Goal: Task Accomplishment & Management: Use online tool/utility

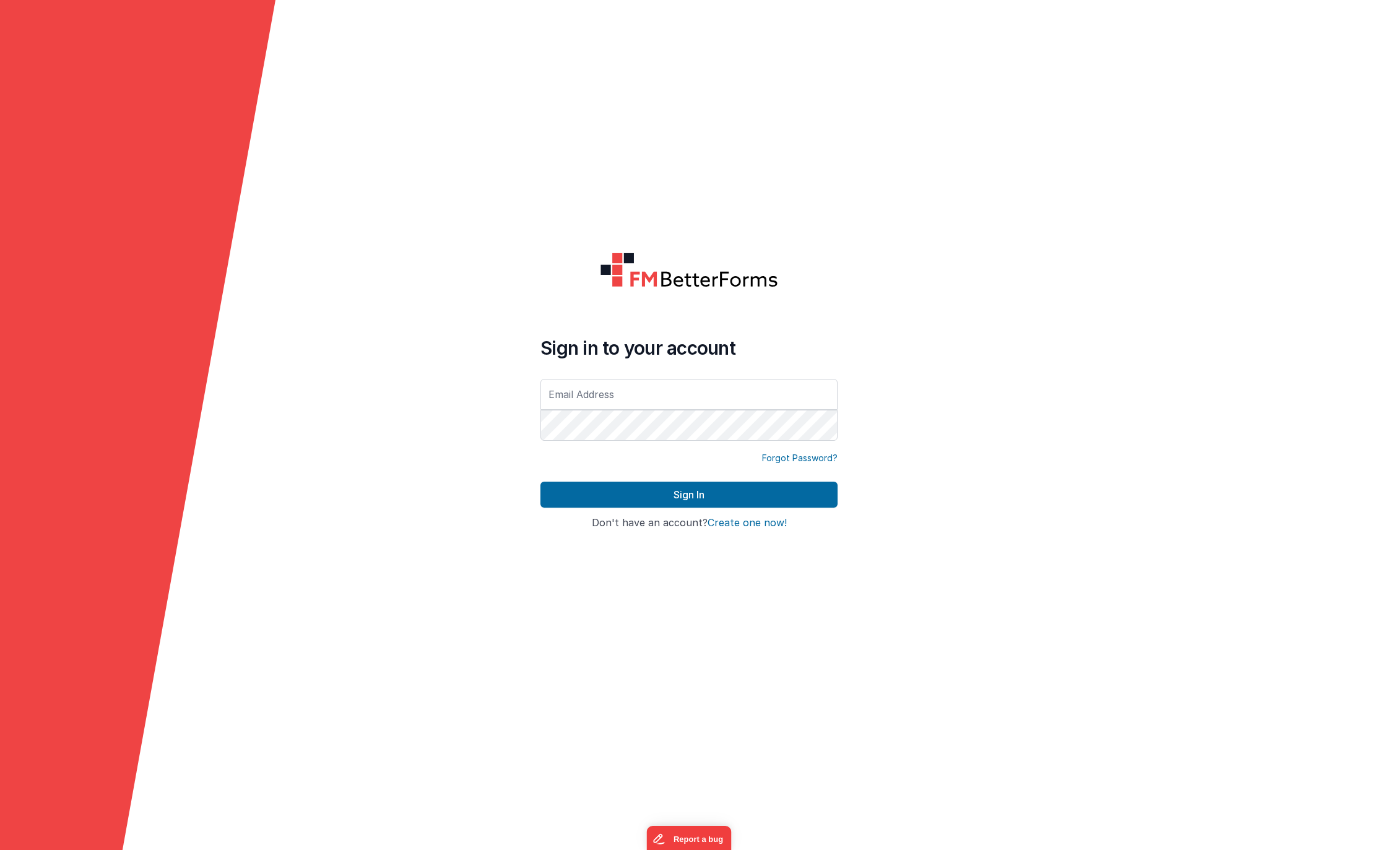
click at [568, 391] on input "text" at bounding box center [688, 394] width 297 height 31
drag, startPoint x: 596, startPoint y: 393, endPoint x: 640, endPoint y: 393, distance: 43.3
click at [640, 393] on input "[EMAIL_ADDRESS][DOMAIN_NAME]" at bounding box center [688, 394] width 297 height 31
click at [540, 482] on button "Sign In" at bounding box center [688, 495] width 297 height 26
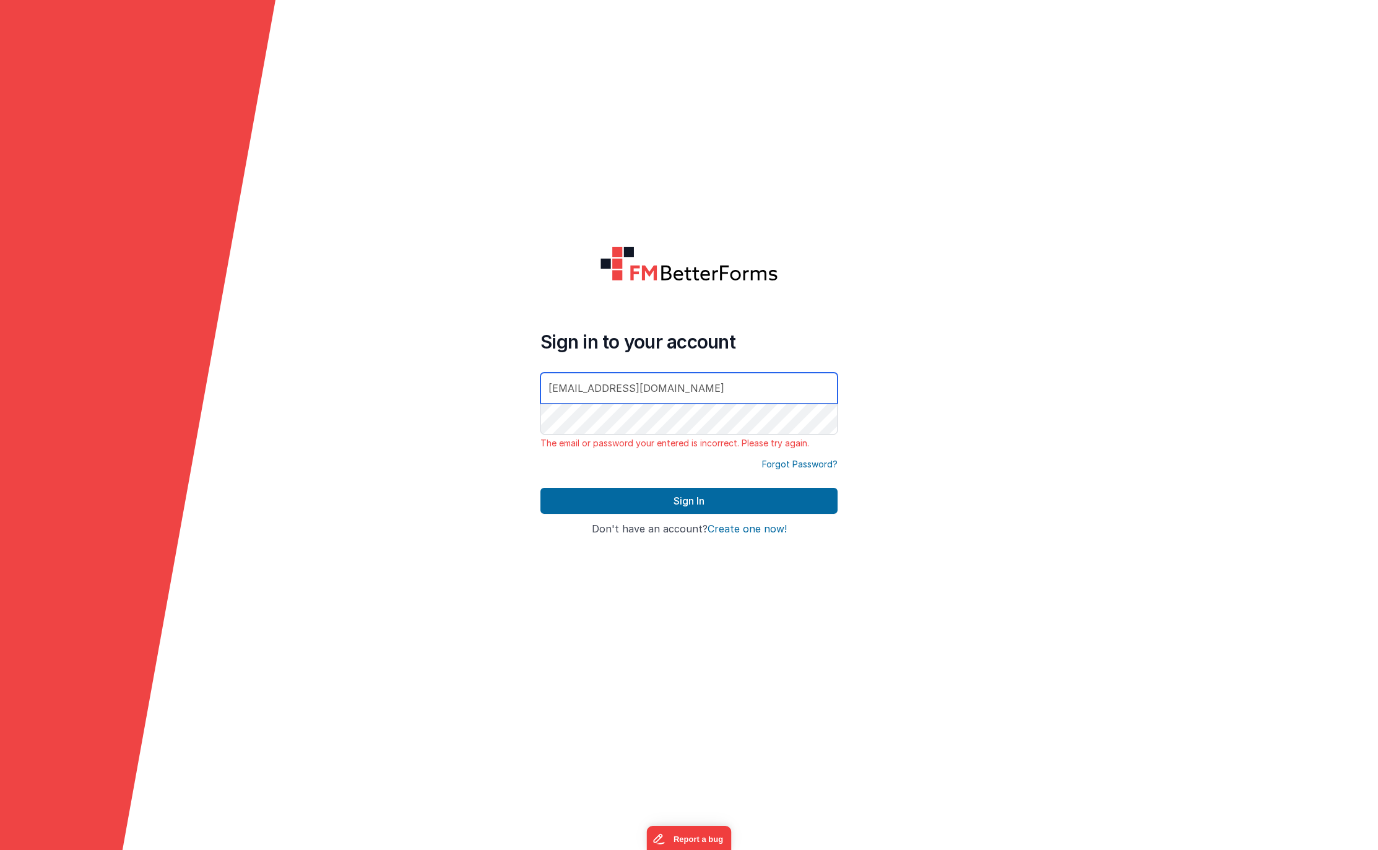
drag, startPoint x: 690, startPoint y: 388, endPoint x: 513, endPoint y: 368, distance: 178.2
click at [514, 368] on form "Sign in to your account [EMAIL_ADDRESS][DOMAIN_NAME] The email or password your…" at bounding box center [689, 425] width 1378 height 850
paste input "iplussa"
type input "[EMAIL_ADDRESS][DOMAIN_NAME]"
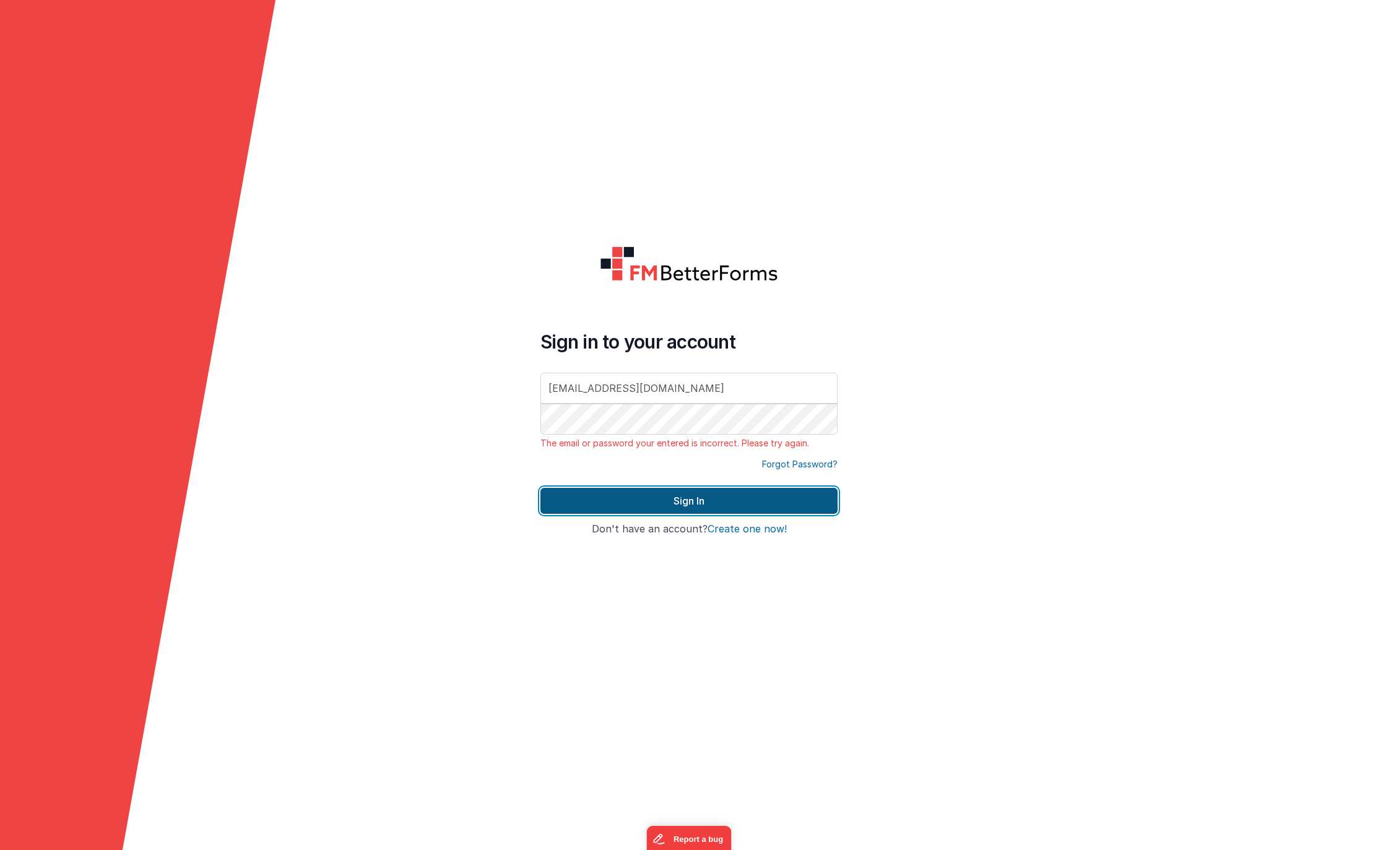
click at [704, 493] on button "Sign In" at bounding box center [688, 501] width 297 height 26
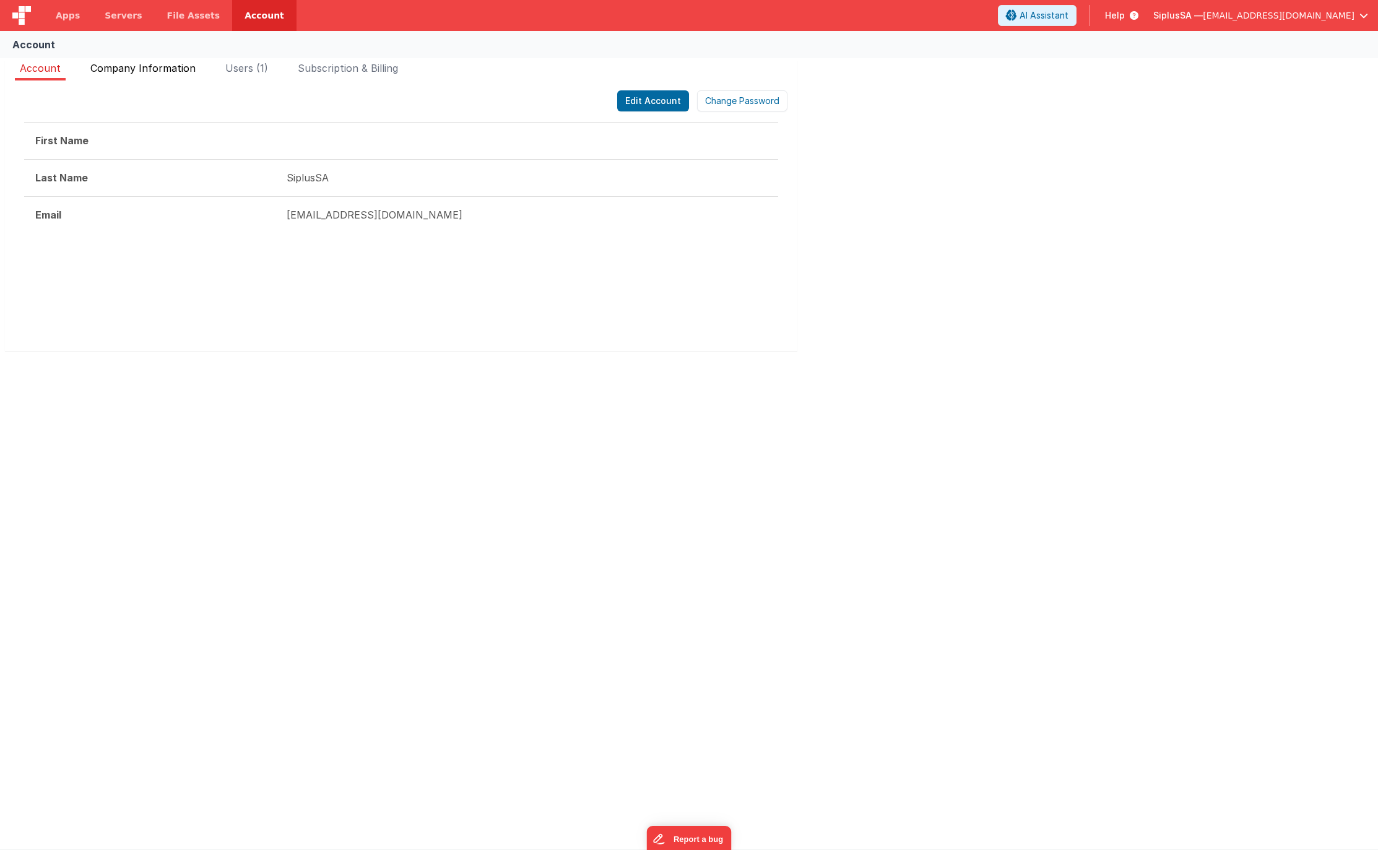
click at [189, 76] on li "Company Information" at bounding box center [142, 71] width 115 height 20
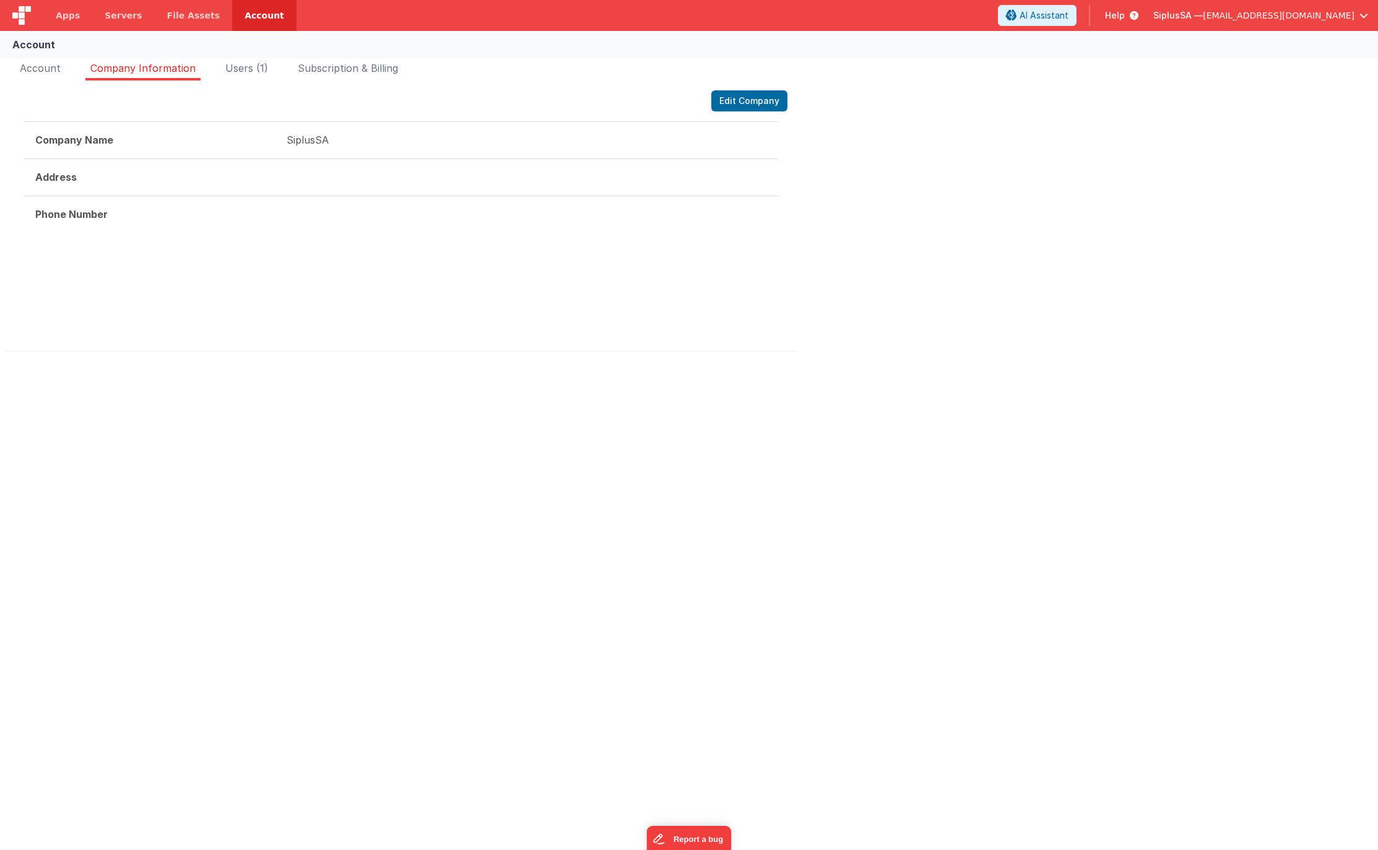
click at [310, 182] on td at bounding box center [526, 176] width 503 height 37
click at [235, 72] on span "Users (1)" at bounding box center [246, 68] width 43 height 12
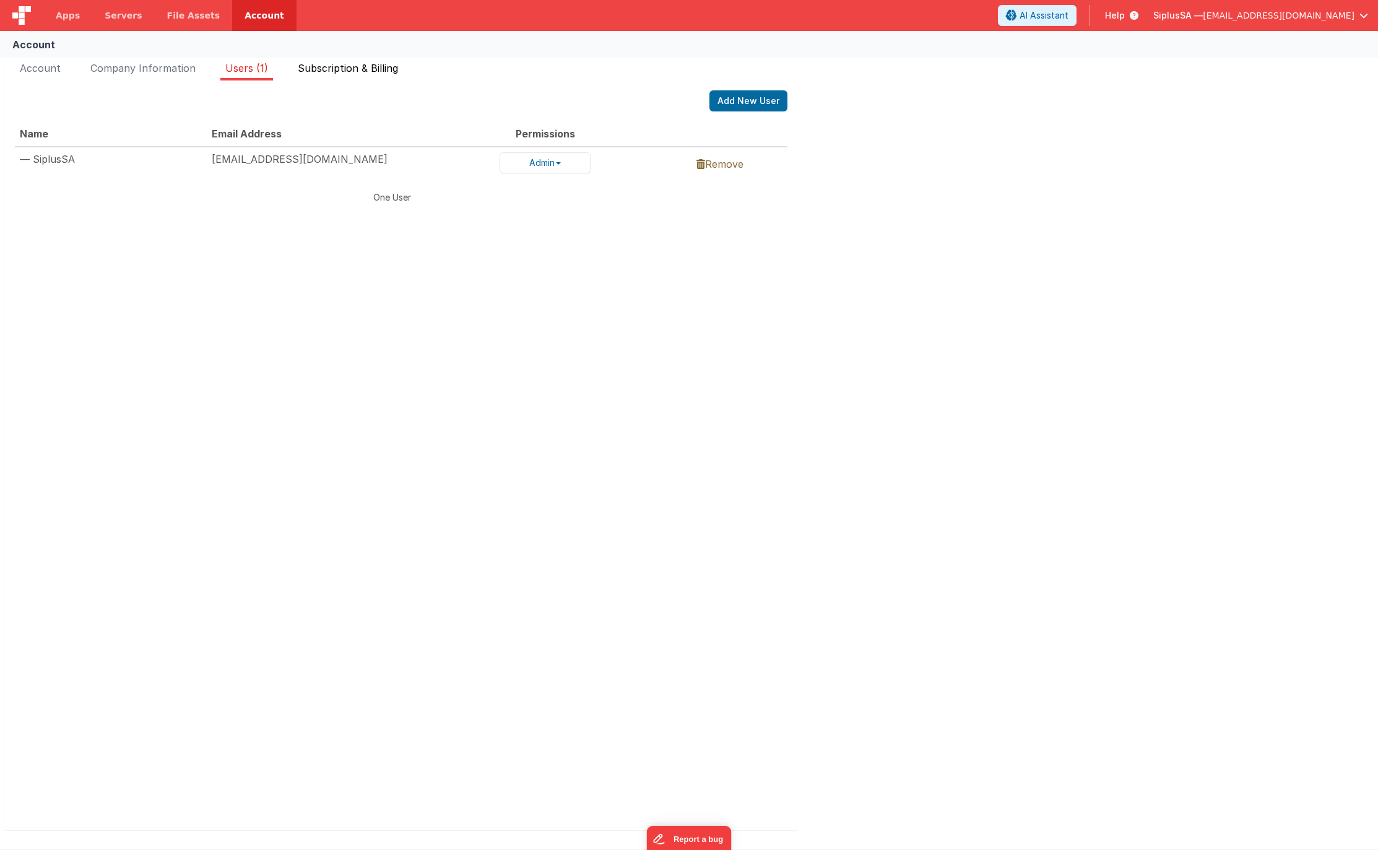
click at [330, 66] on span "Subscription & Billing" at bounding box center [348, 68] width 100 height 12
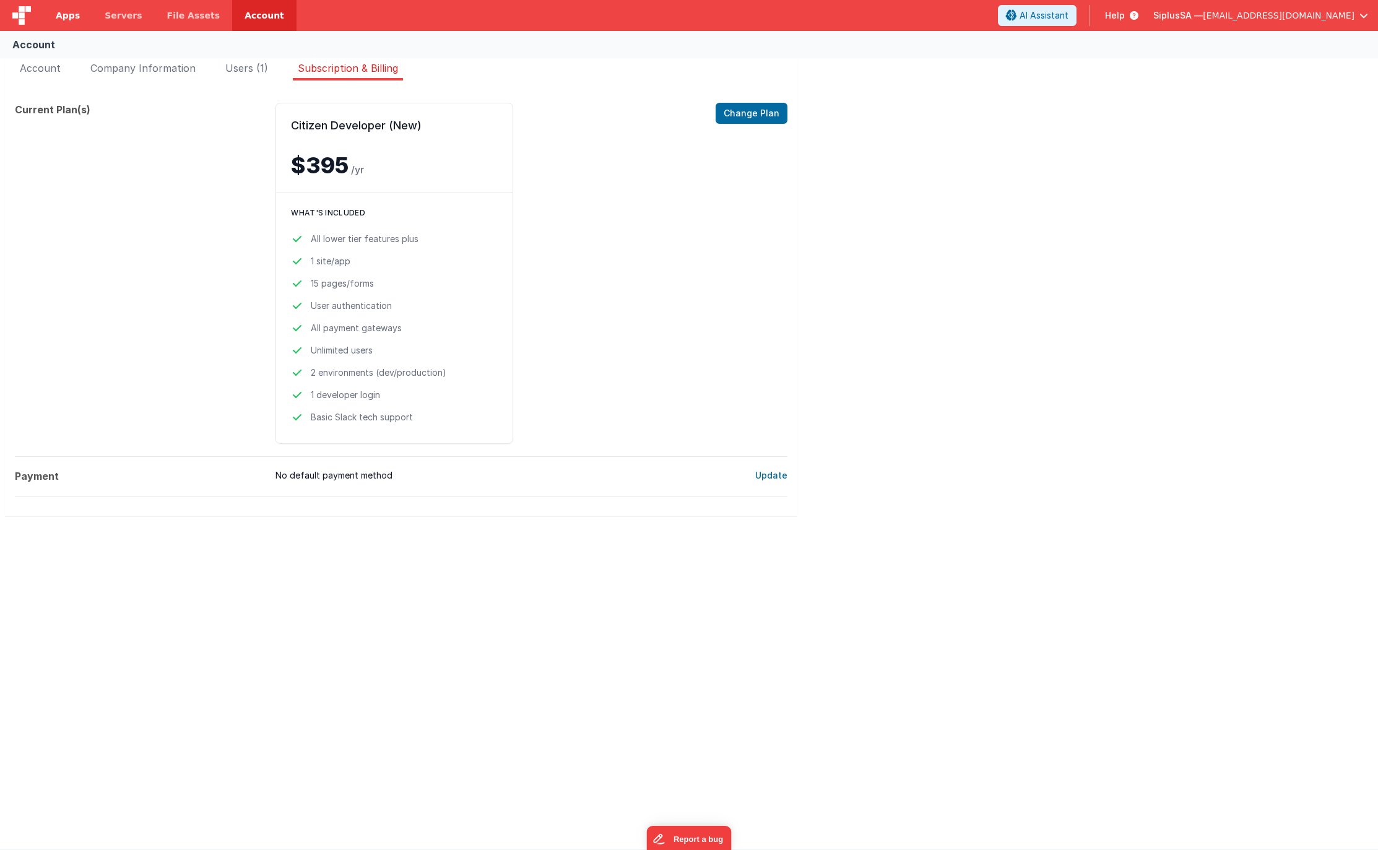
click at [76, 17] on span "Apps" at bounding box center [68, 15] width 24 height 12
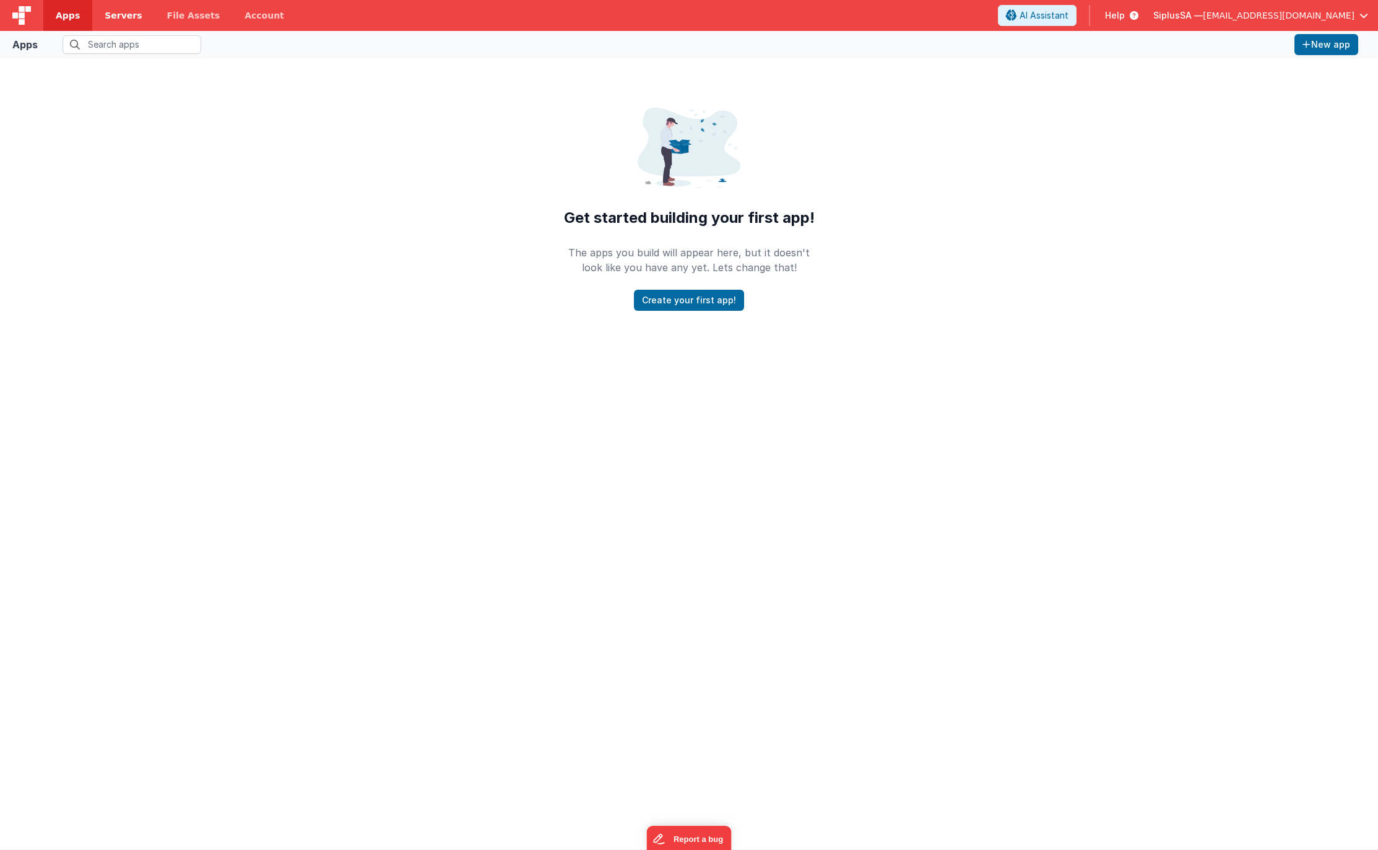
click at [123, 15] on span "Servers" at bounding box center [123, 15] width 37 height 12
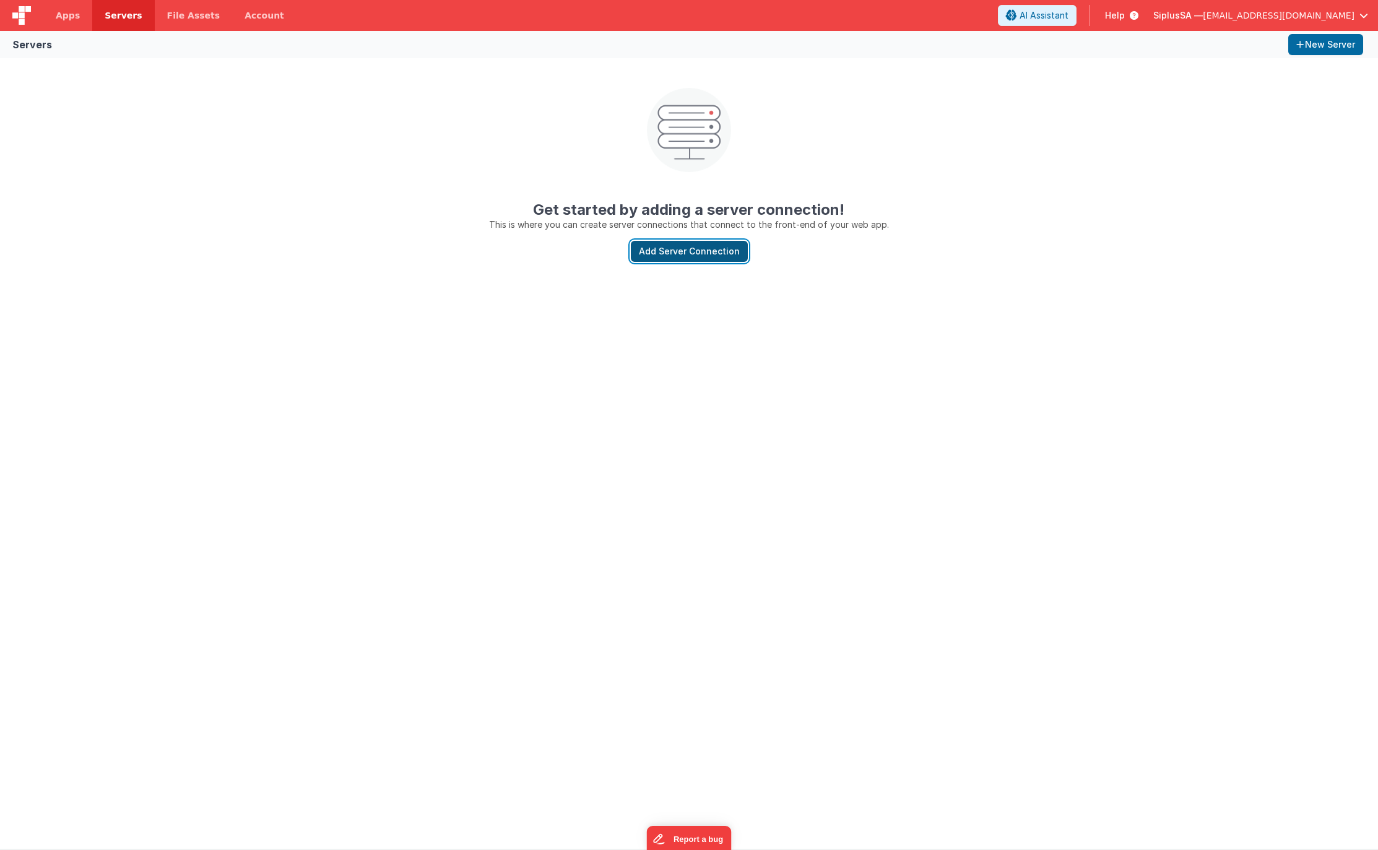
click at [701, 246] on button "Add Server Connection" at bounding box center [689, 251] width 117 height 21
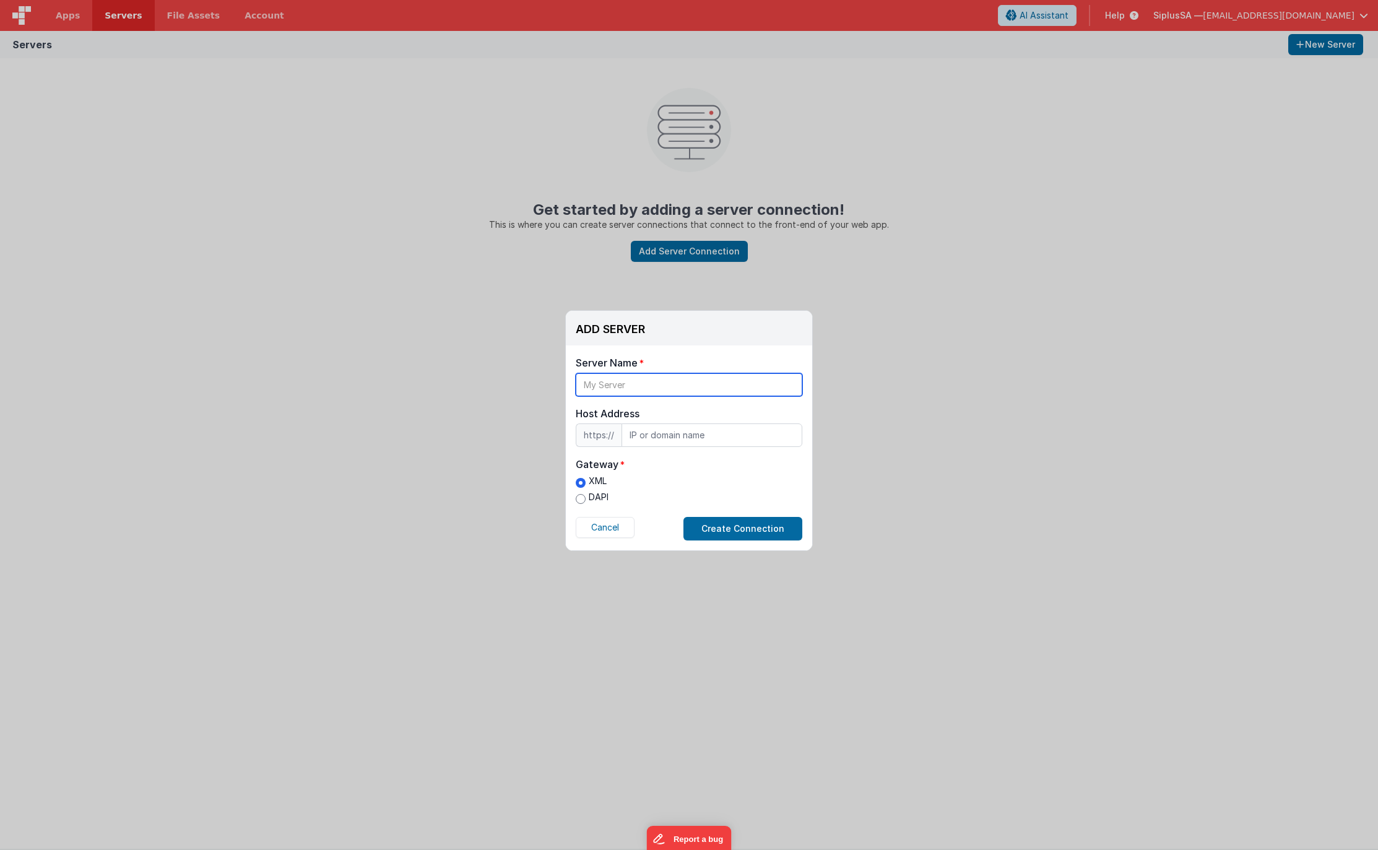
click at [666, 380] on input "text" at bounding box center [689, 384] width 227 height 23
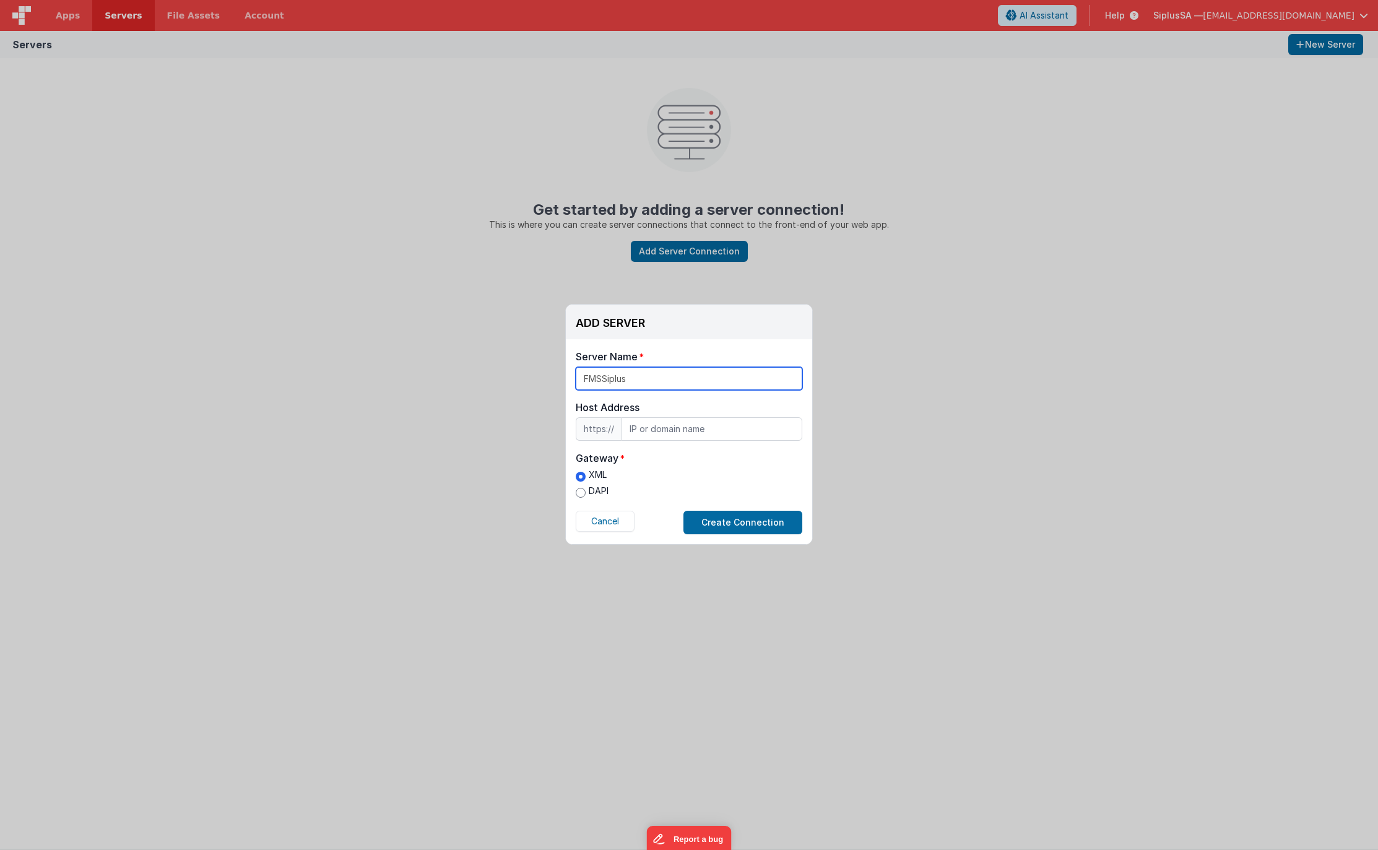
type input "FMSSiplus"
click at [677, 427] on input "text" at bounding box center [712, 429] width 181 height 24
paste input "[DOMAIN_NAME]"
type input "[DOMAIN_NAME]"
click at [600, 491] on label "DAPI" at bounding box center [592, 491] width 33 height 13
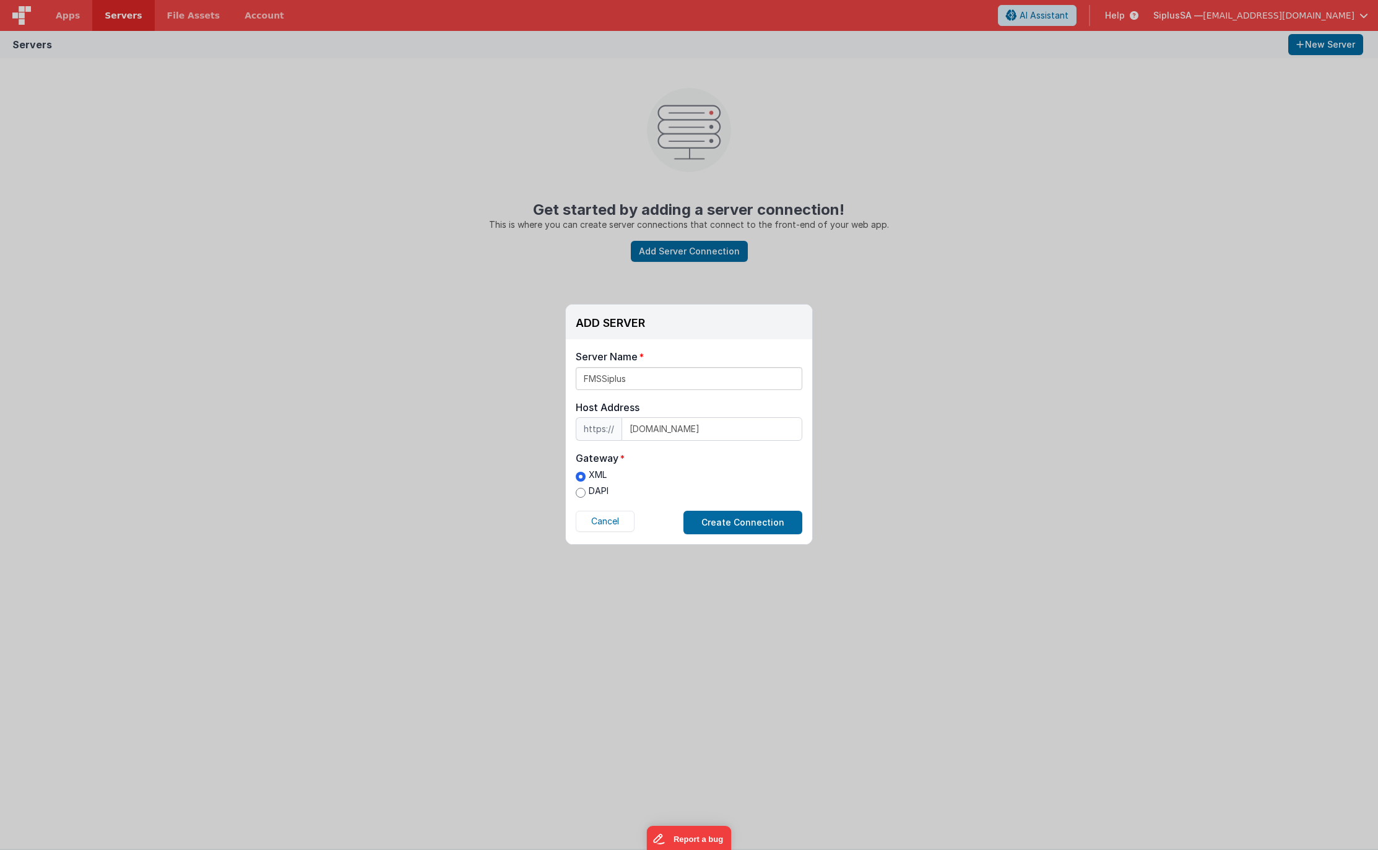
click at [586, 491] on input "DAPI" at bounding box center [581, 493] width 10 height 10
radio input "true"
click at [727, 523] on button "Create Connection" at bounding box center [742, 523] width 119 height 24
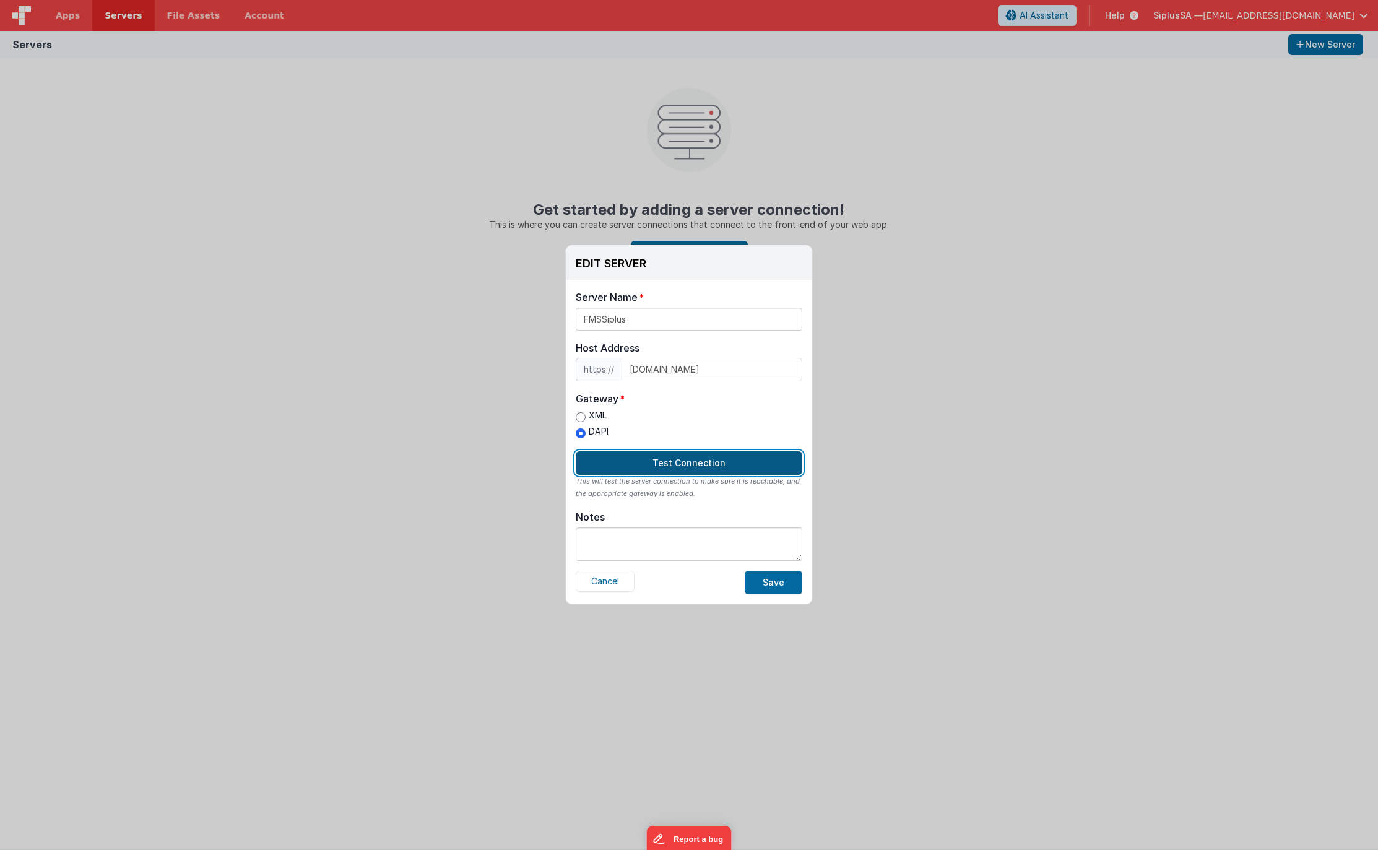
click at [681, 461] on button "Test Connection" at bounding box center [689, 463] width 227 height 24
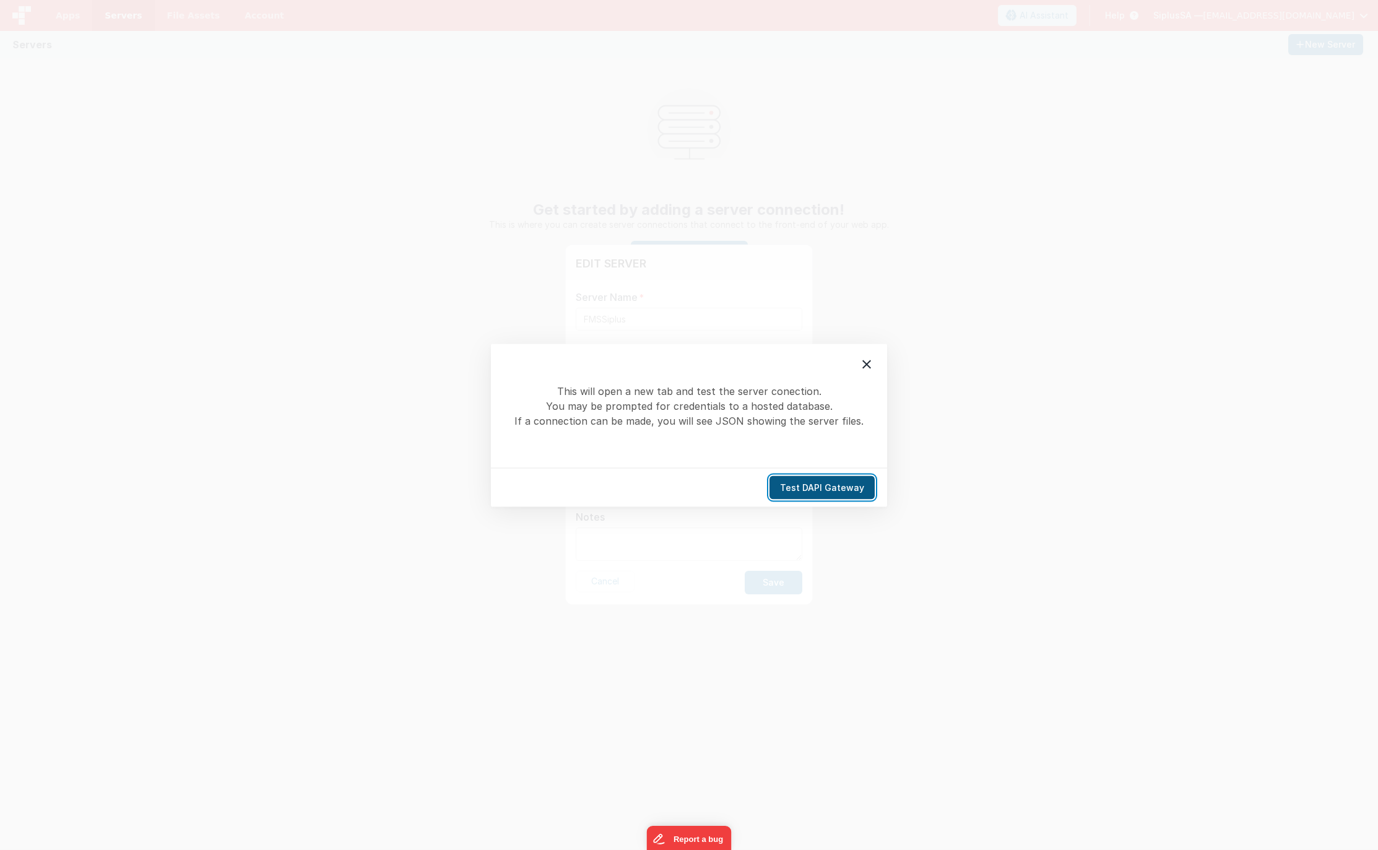
click at [820, 482] on button "Test DAPI Gateway" at bounding box center [822, 487] width 105 height 24
click at [810, 481] on button "Test DAPI Gateway" at bounding box center [822, 487] width 105 height 24
click at [872, 369] on icon at bounding box center [866, 364] width 15 height 15
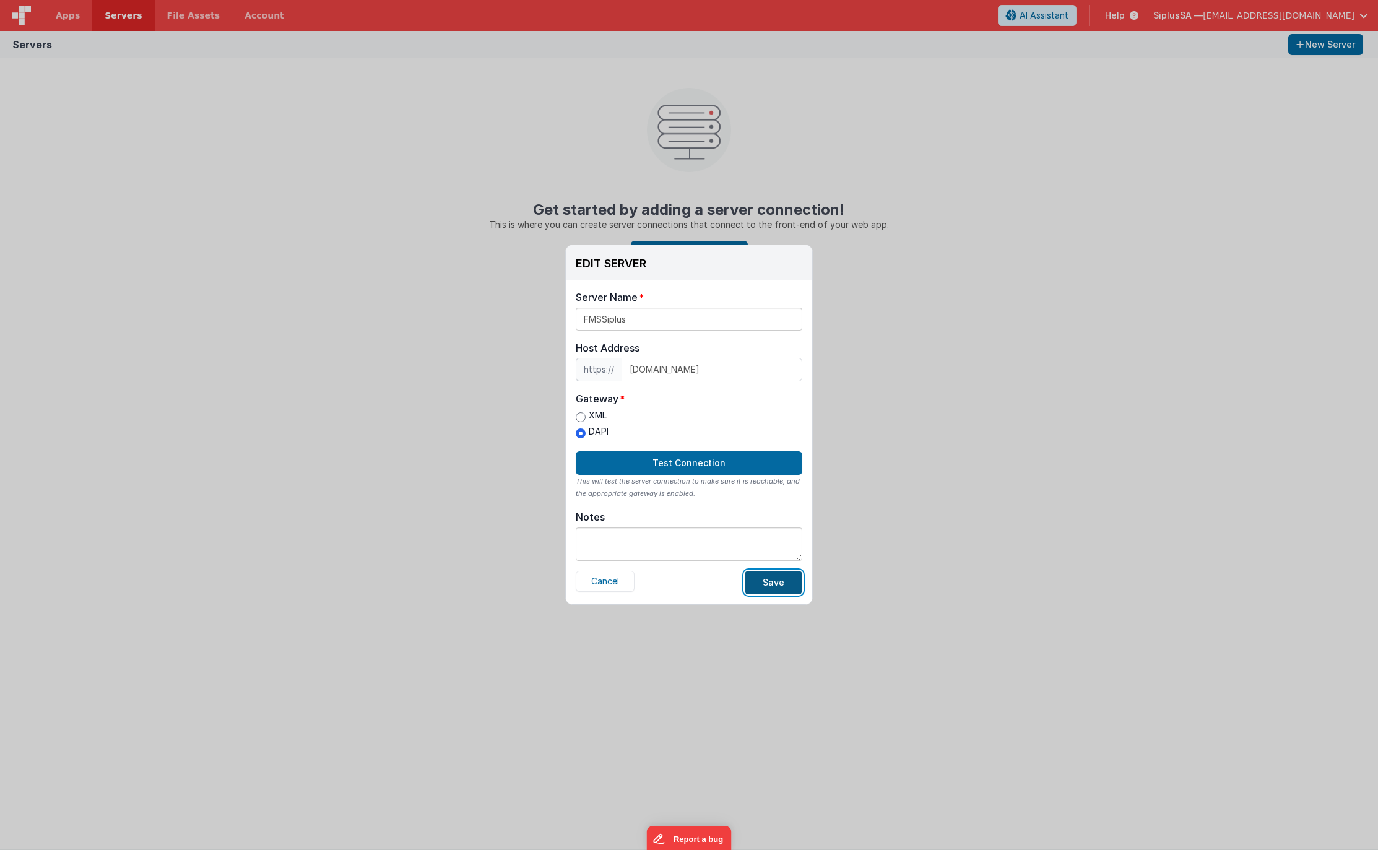
click at [763, 584] on button "Save" at bounding box center [774, 583] width 58 height 24
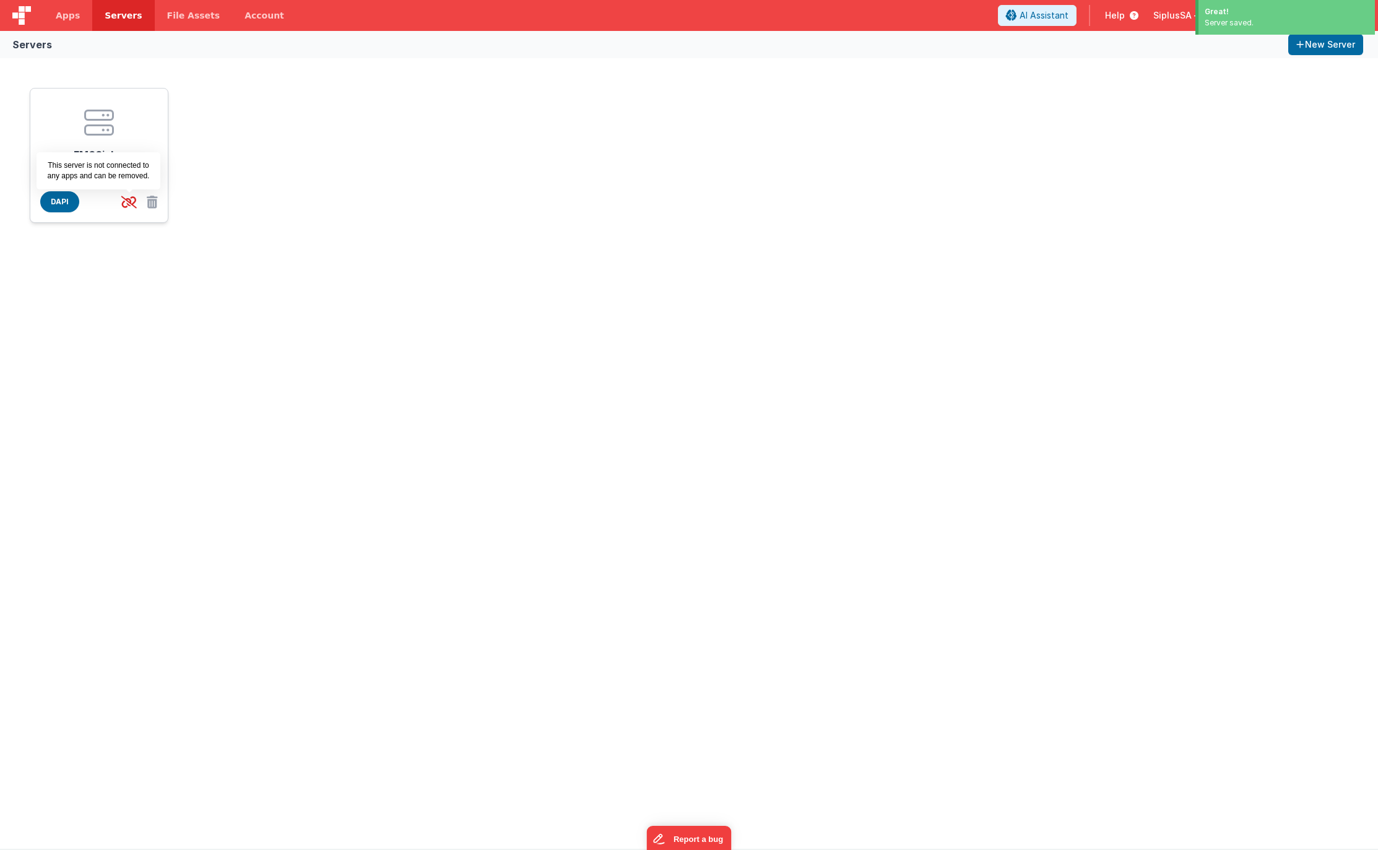
click at [136, 206] on icon at bounding box center [128, 202] width 25 height 20
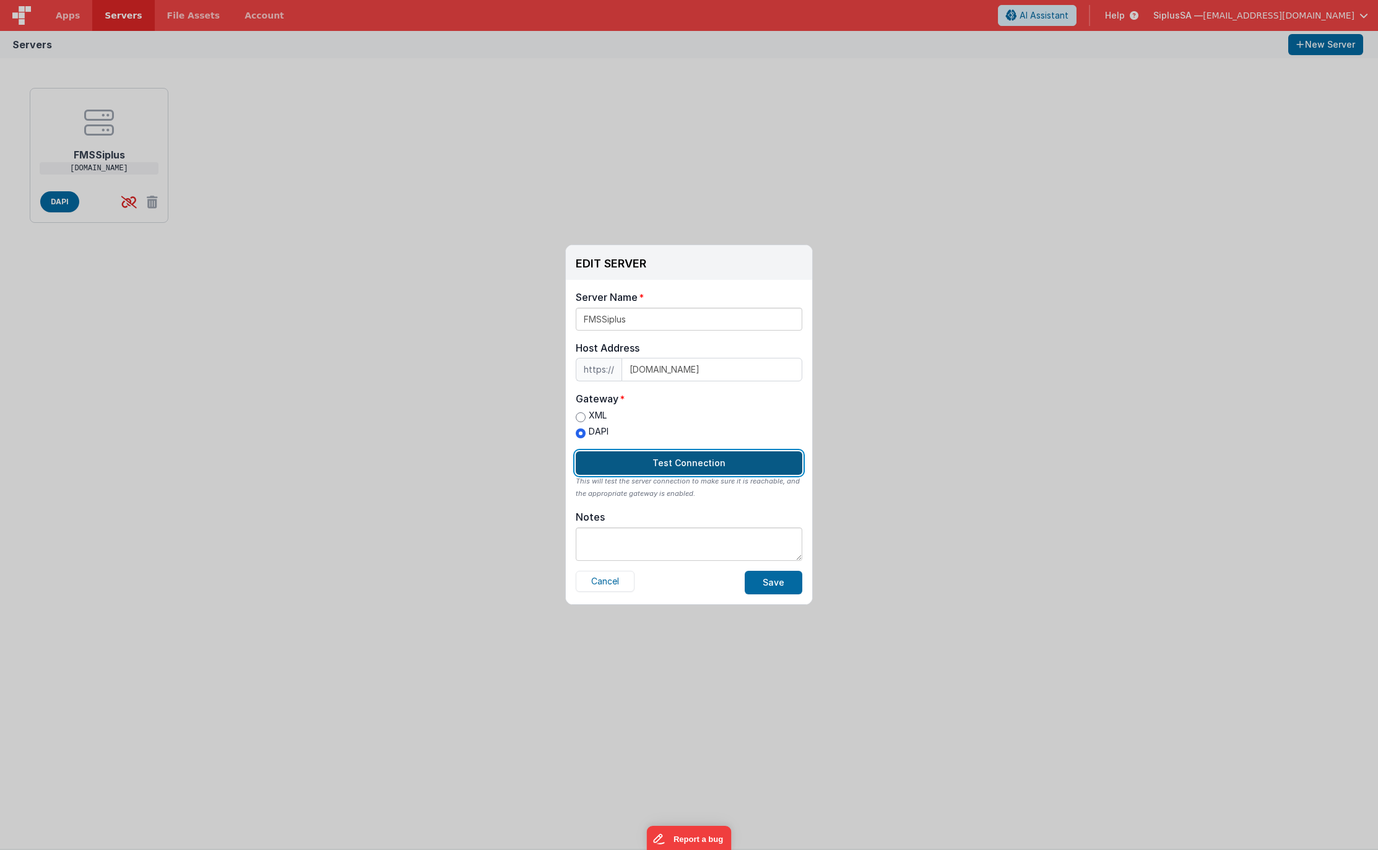
click at [681, 462] on button "Test Connection" at bounding box center [689, 463] width 227 height 24
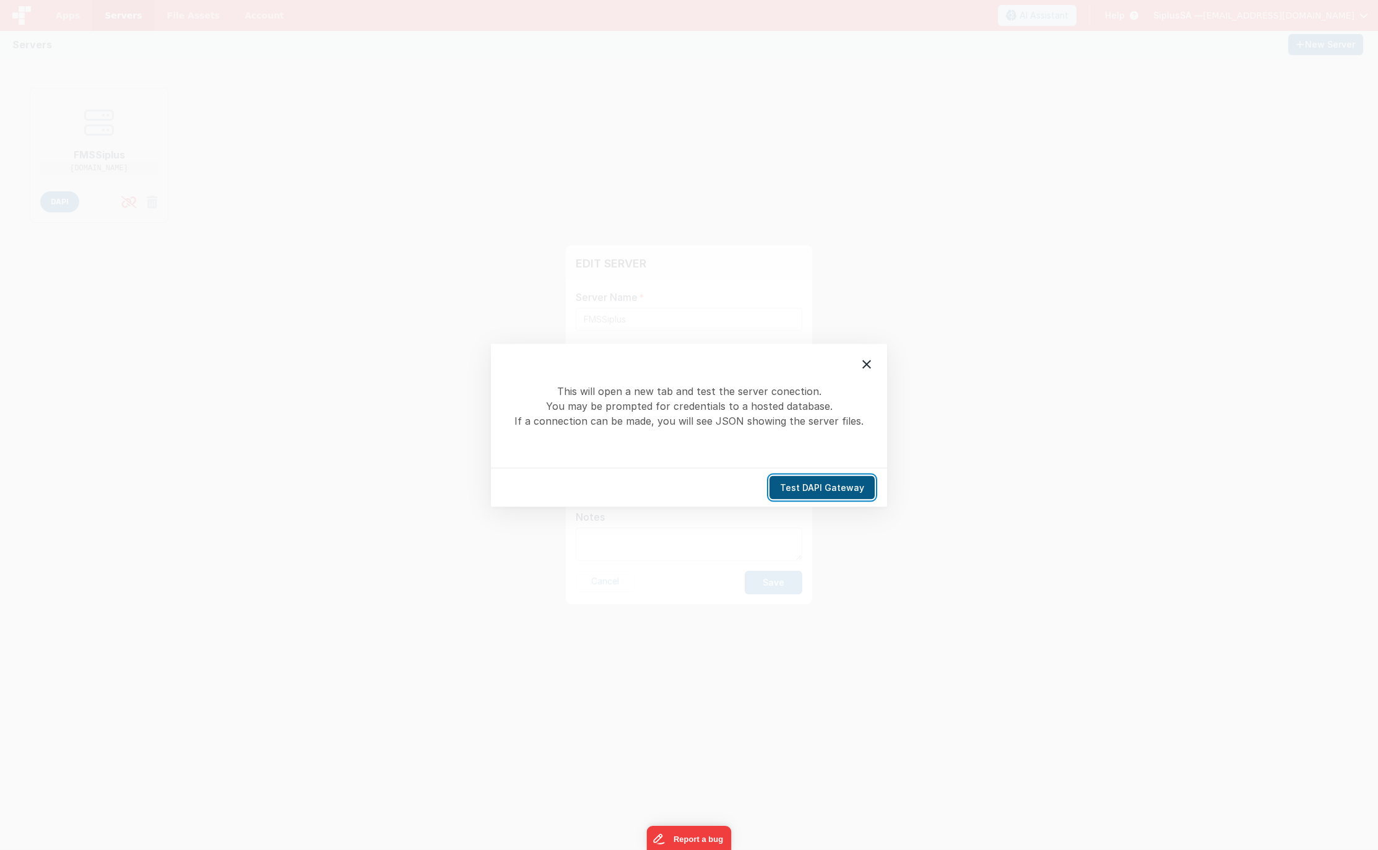
click at [814, 487] on button "Test DAPI Gateway" at bounding box center [822, 487] width 105 height 24
click at [835, 493] on button "Test DAPI Gateway" at bounding box center [822, 487] width 105 height 24
click at [868, 357] on icon at bounding box center [866, 364] width 15 height 15
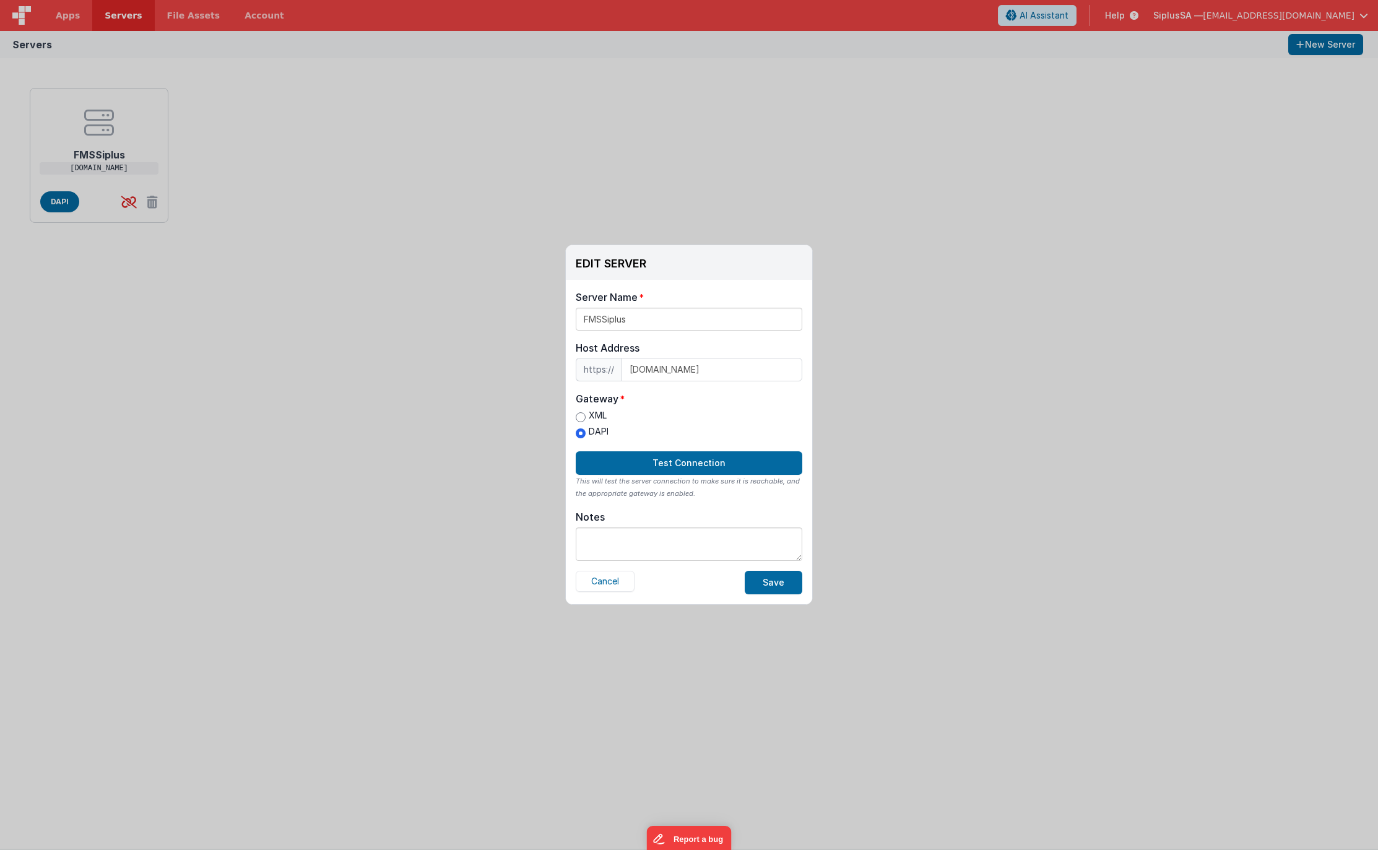
drag, startPoint x: 609, startPoint y: 495, endPoint x: 716, endPoint y: 495, distance: 107.1
click at [716, 495] on div "This will test the server connection to make sure it is reachable, and the appr…" at bounding box center [689, 487] width 227 height 25
click at [771, 586] on button "Save" at bounding box center [774, 583] width 58 height 24
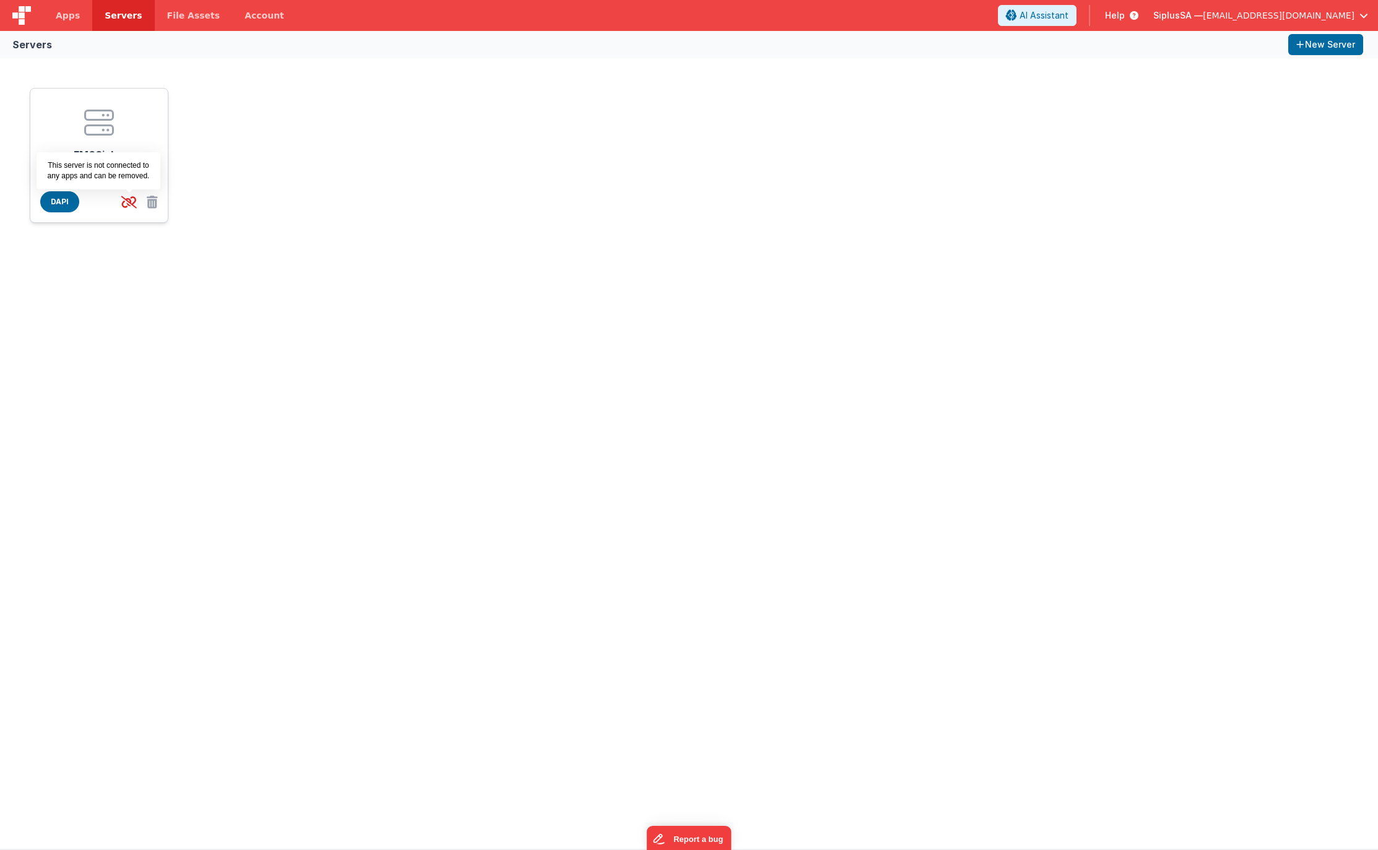
click at [132, 201] on icon at bounding box center [128, 202] width 25 height 20
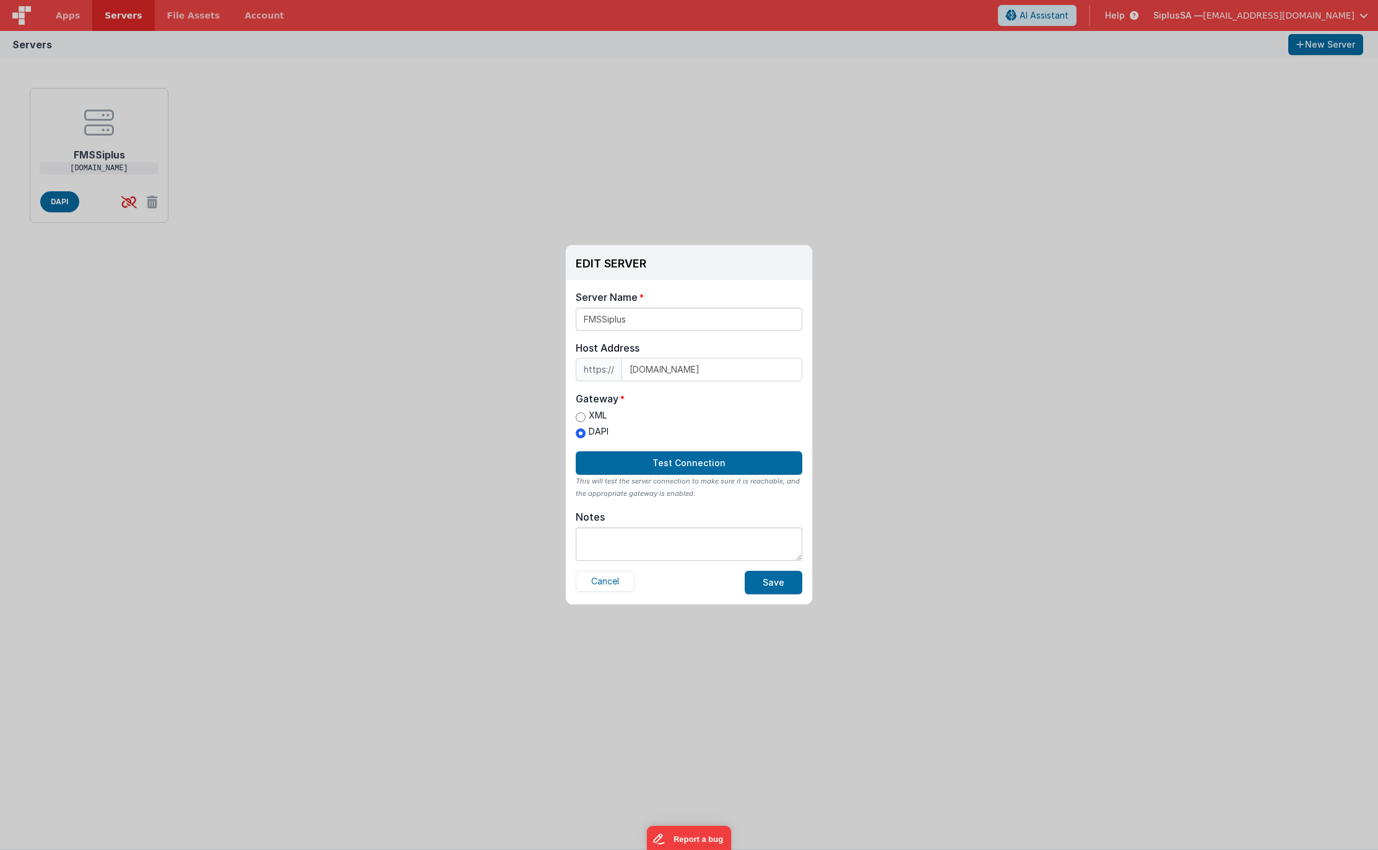
click at [604, 414] on label "XML" at bounding box center [592, 415] width 33 height 13
click at [586, 414] on input "XML" at bounding box center [581, 417] width 10 height 10
radio input "true"
click at [748, 474] on button "Test Connection" at bounding box center [689, 463] width 227 height 24
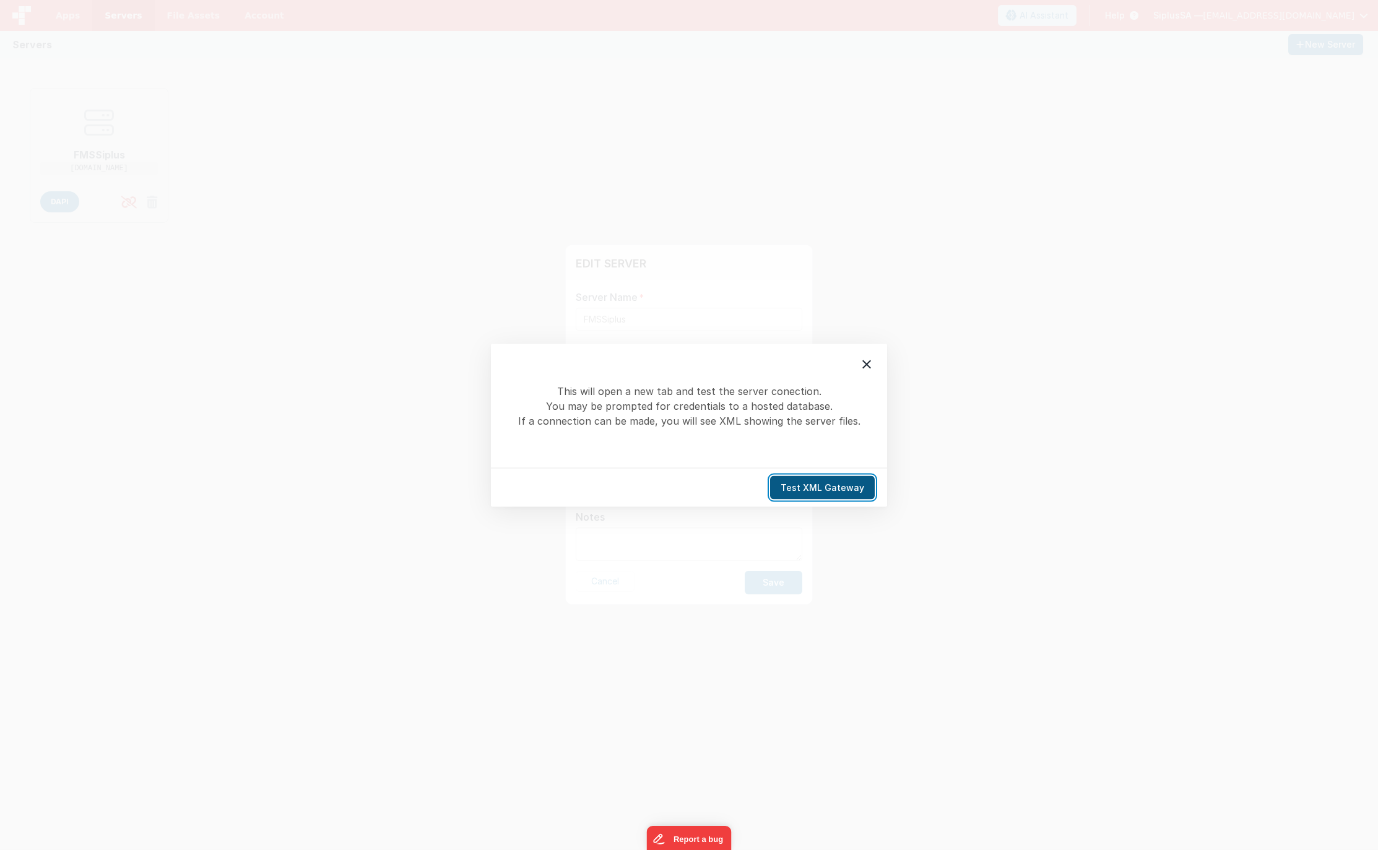
click at [852, 496] on button "Test XML Gateway" at bounding box center [822, 487] width 105 height 24
click at [866, 370] on icon at bounding box center [866, 364] width 15 height 15
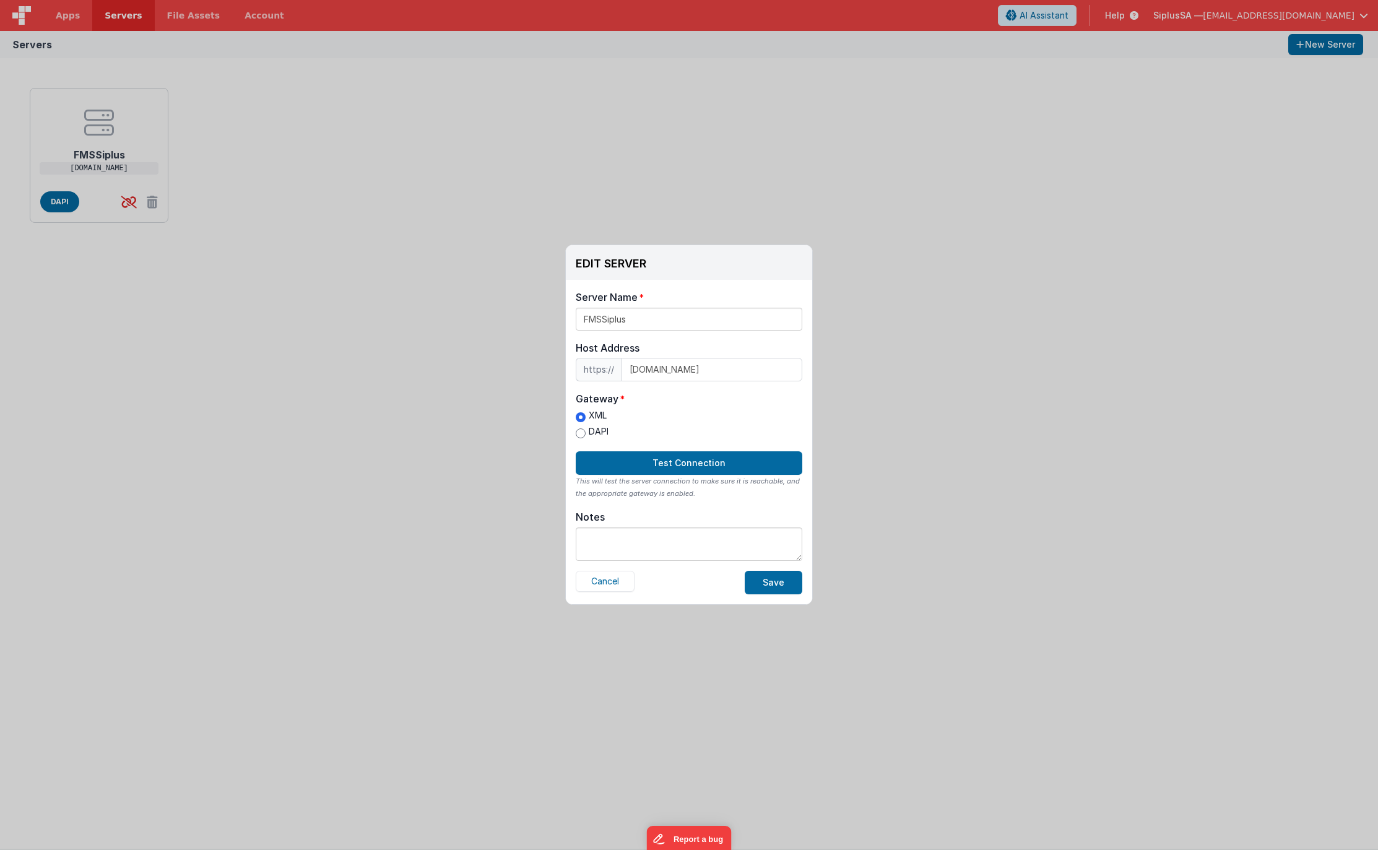
click at [596, 434] on label "DAPI" at bounding box center [592, 431] width 33 height 13
click at [586, 434] on input "DAPI" at bounding box center [581, 433] width 10 height 10
radio input "true"
click at [763, 583] on button "Save" at bounding box center [774, 583] width 58 height 24
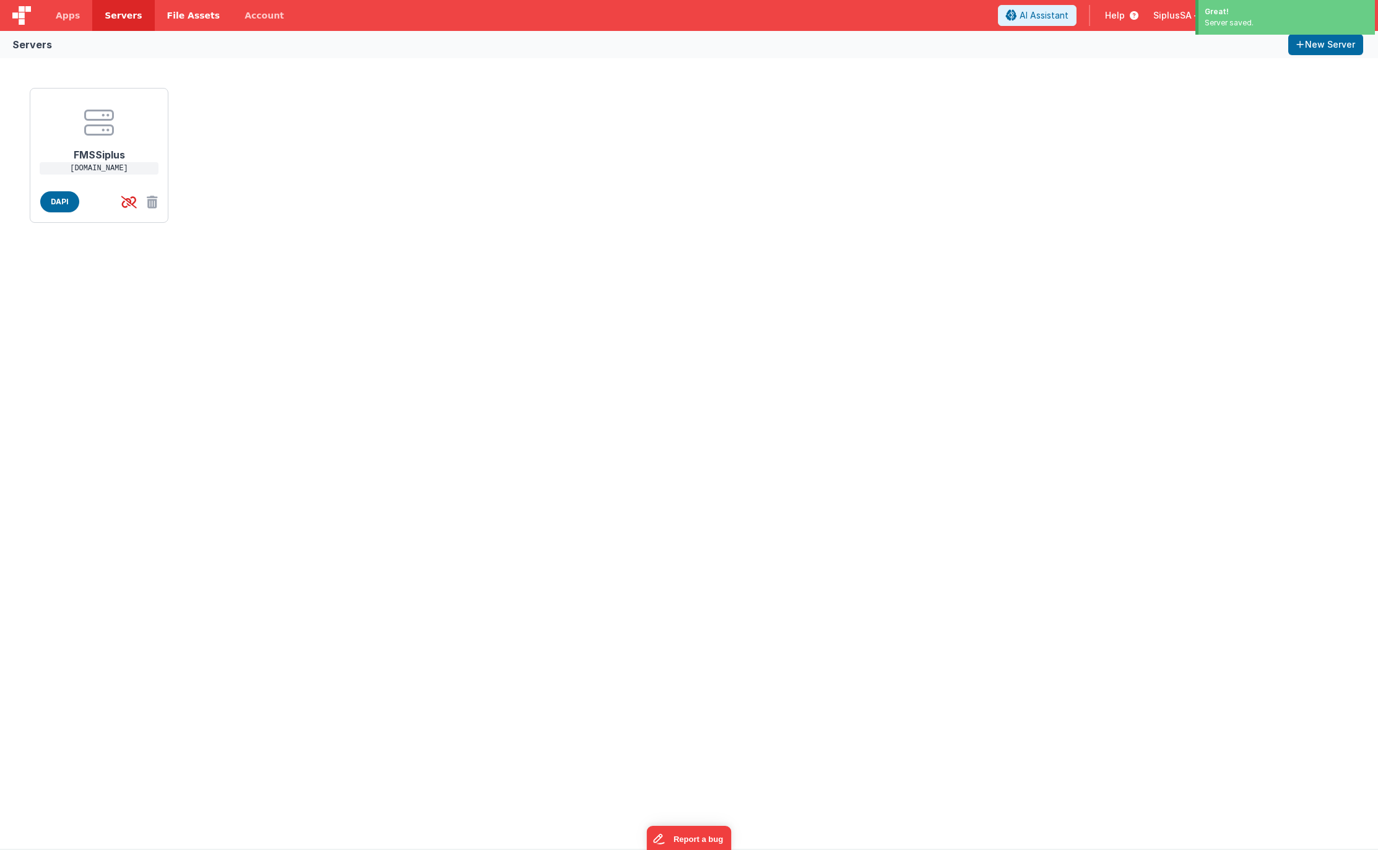
click at [178, 11] on span "File Assets" at bounding box center [193, 15] width 53 height 12
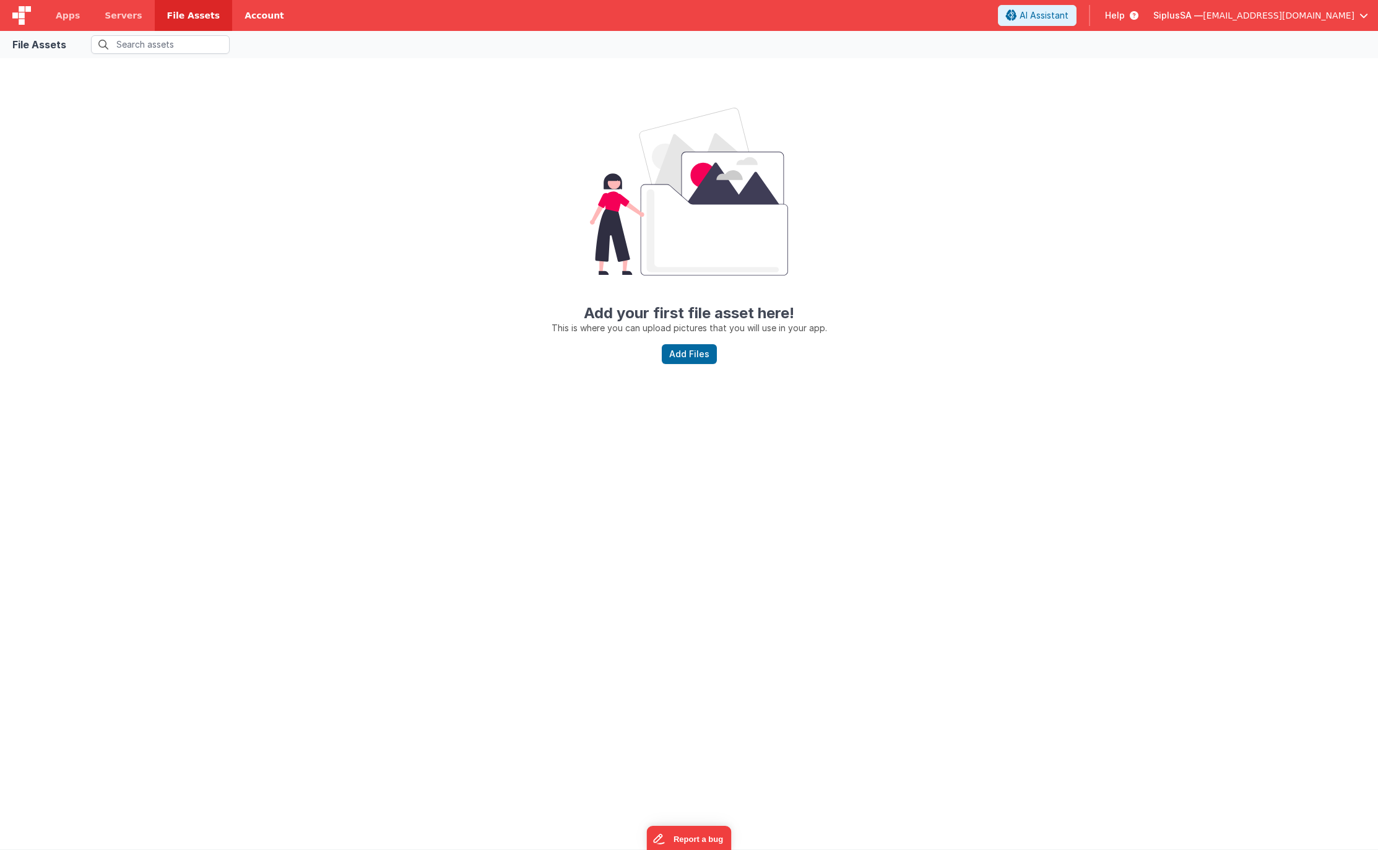
click at [248, 10] on link "Account" at bounding box center [264, 15] width 64 height 31
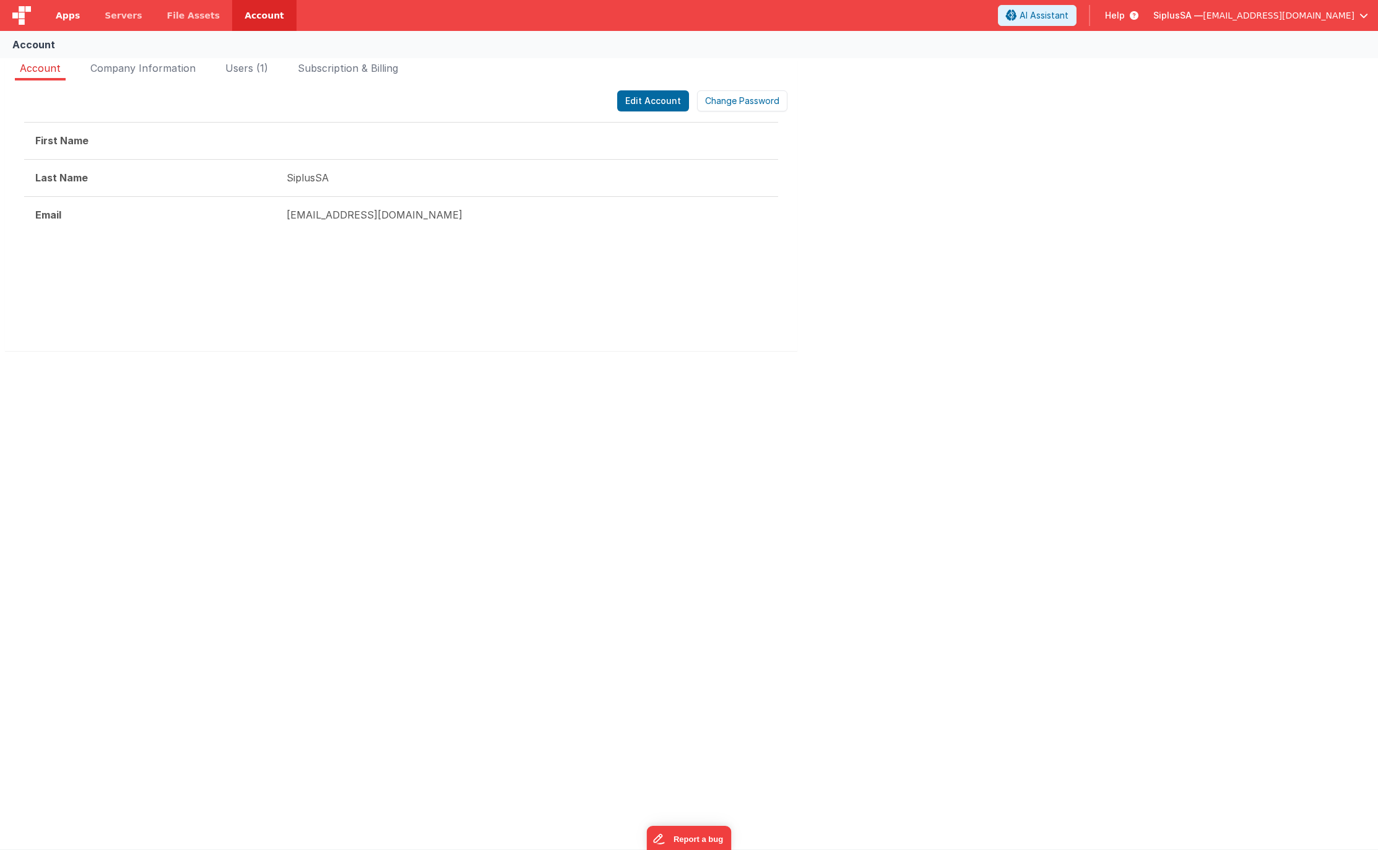
click at [69, 15] on span "Apps" at bounding box center [68, 15] width 24 height 12
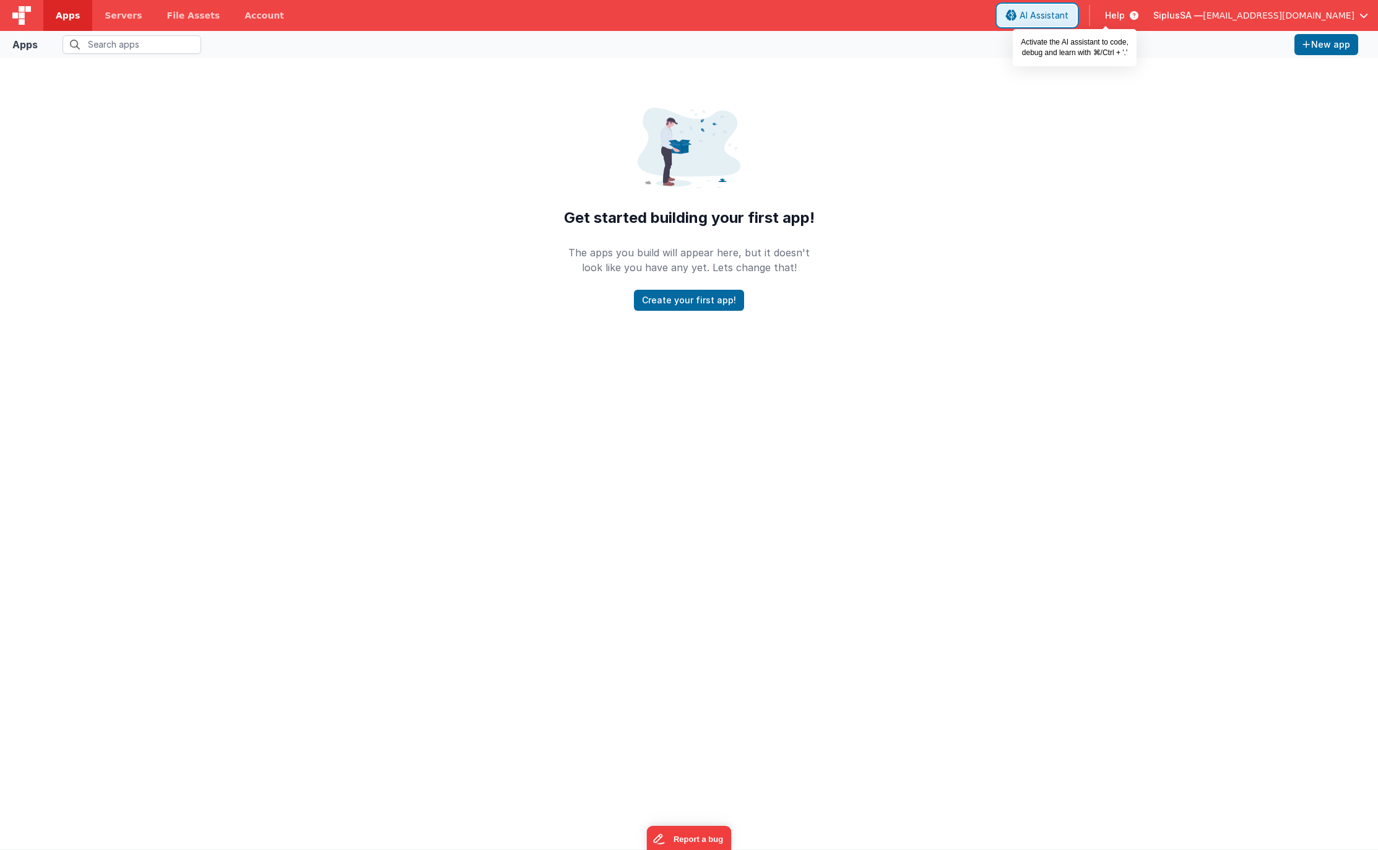
click at [1069, 17] on span "AI Assistant" at bounding box center [1044, 15] width 49 height 12
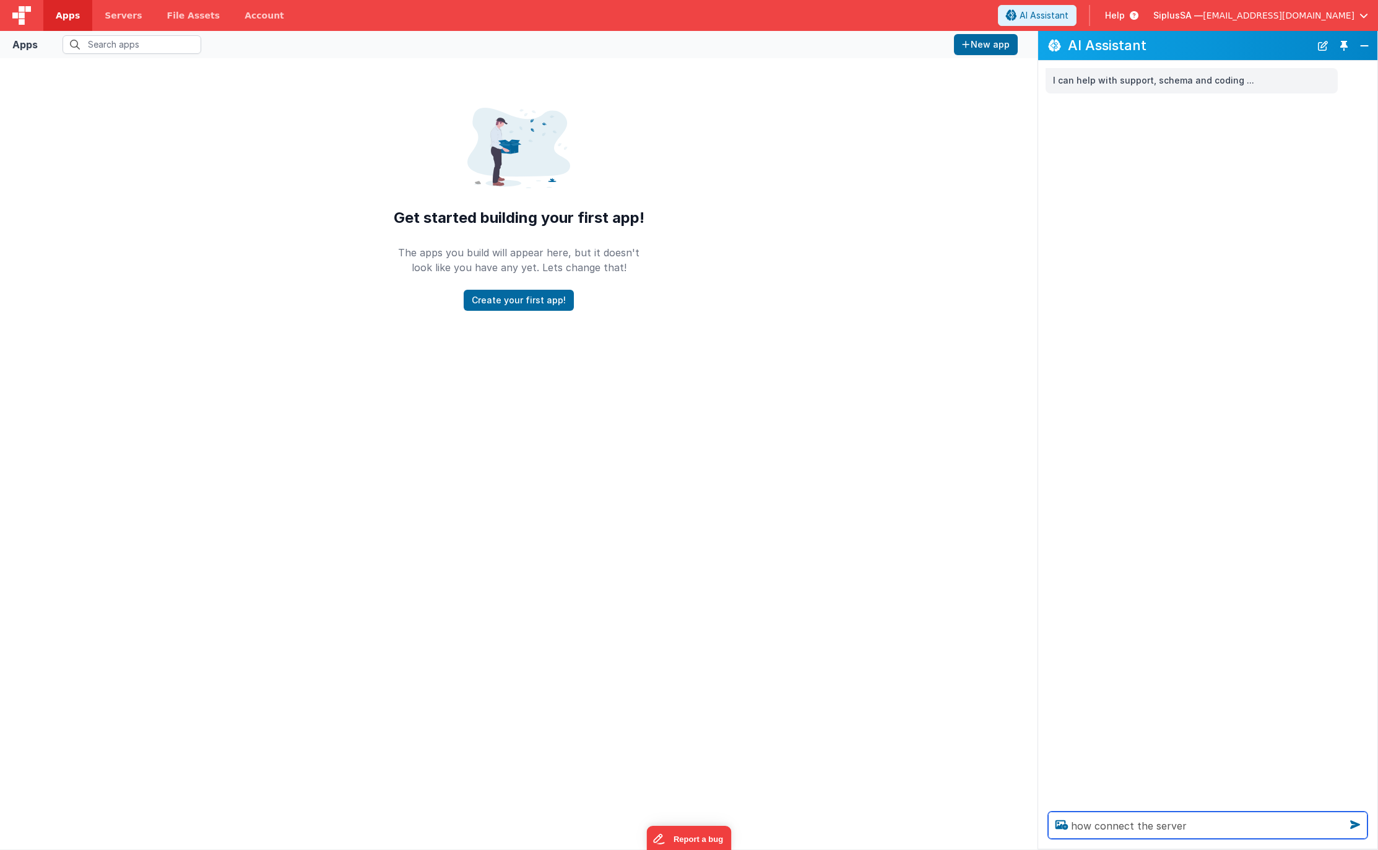
type textarea "how connect the server"
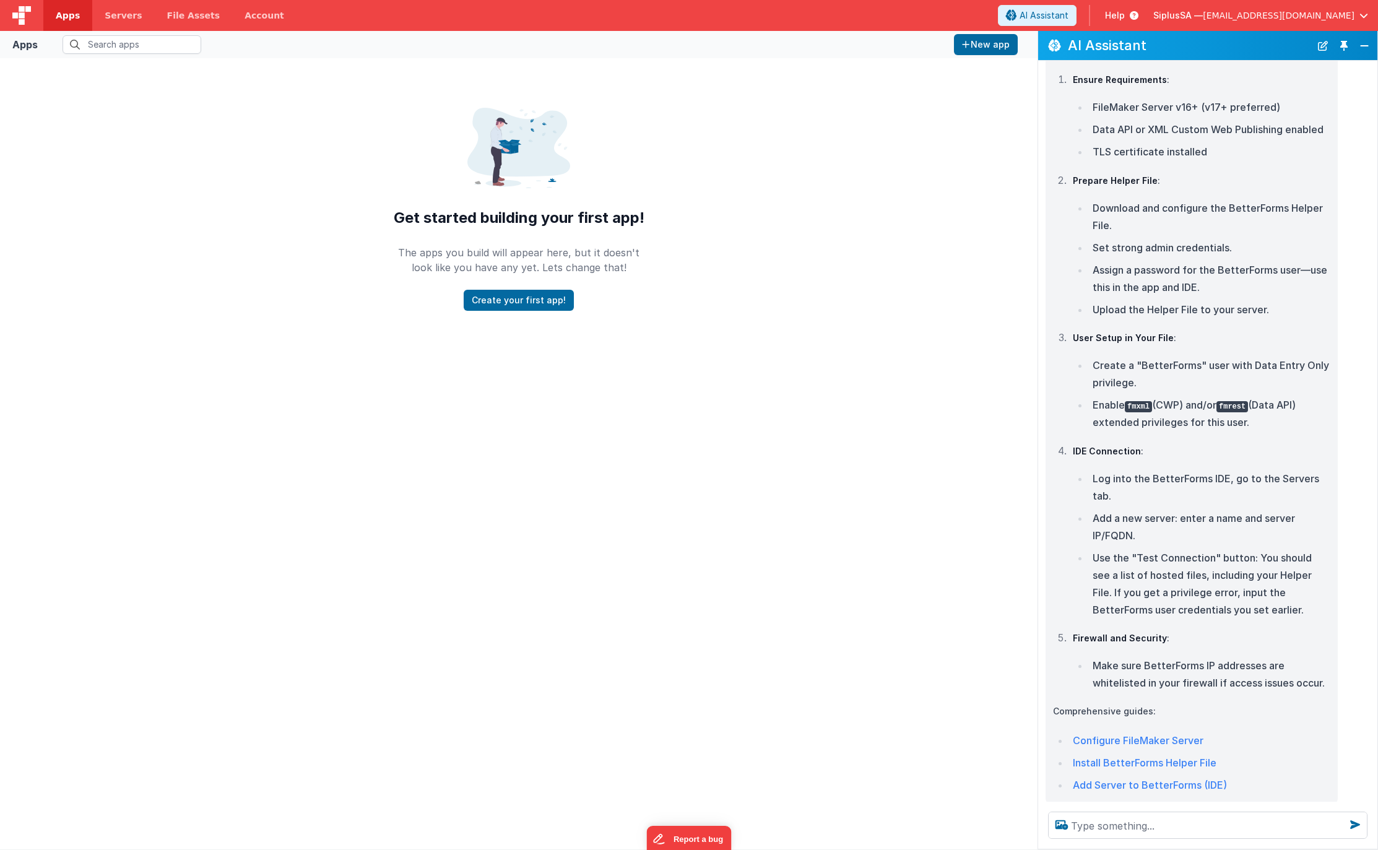
scroll to position [130, 0]
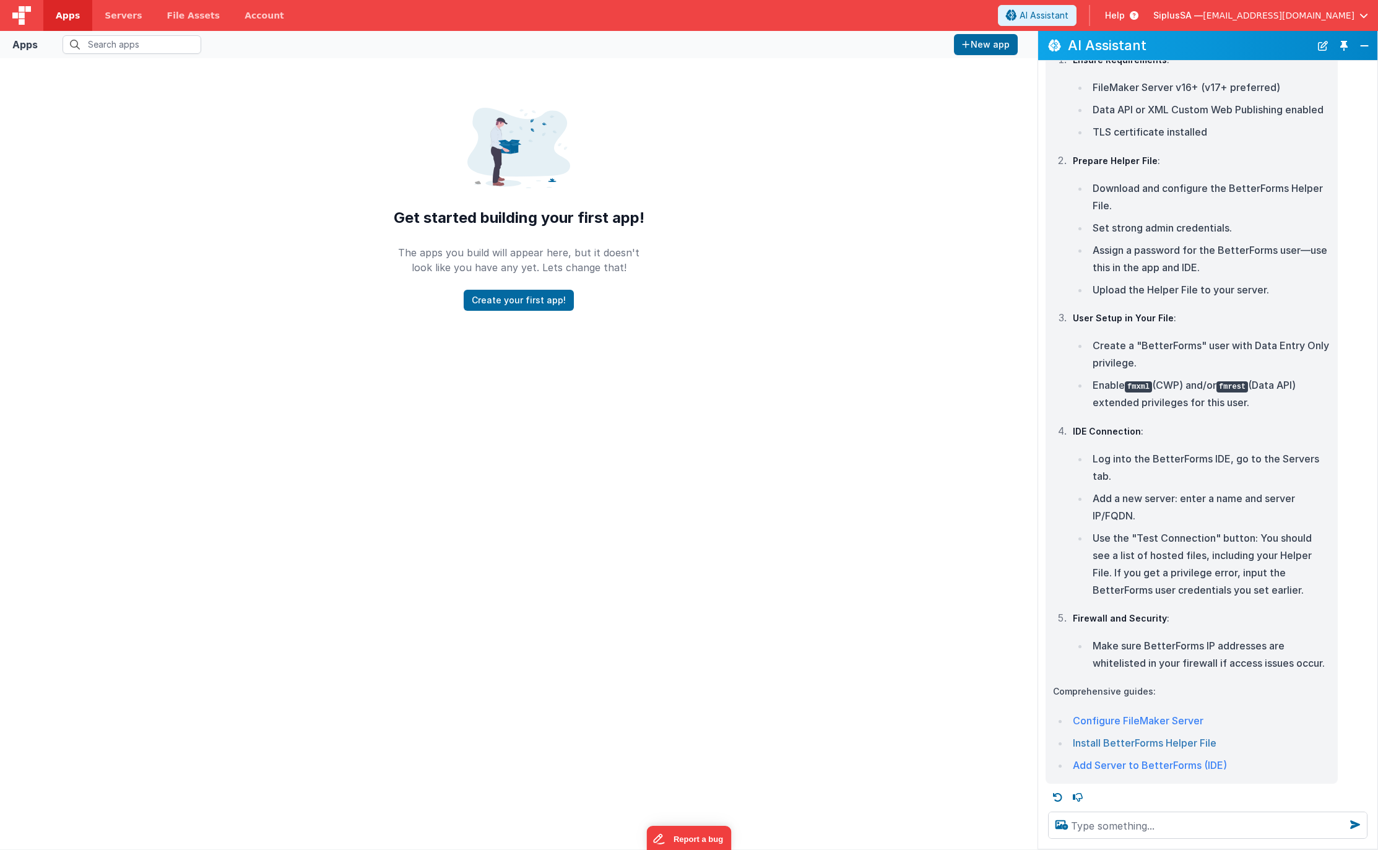
click at [1148, 740] on link "Install BetterForms Helper File" at bounding box center [1145, 743] width 144 height 12
click at [132, 15] on span "Servers" at bounding box center [123, 15] width 37 height 12
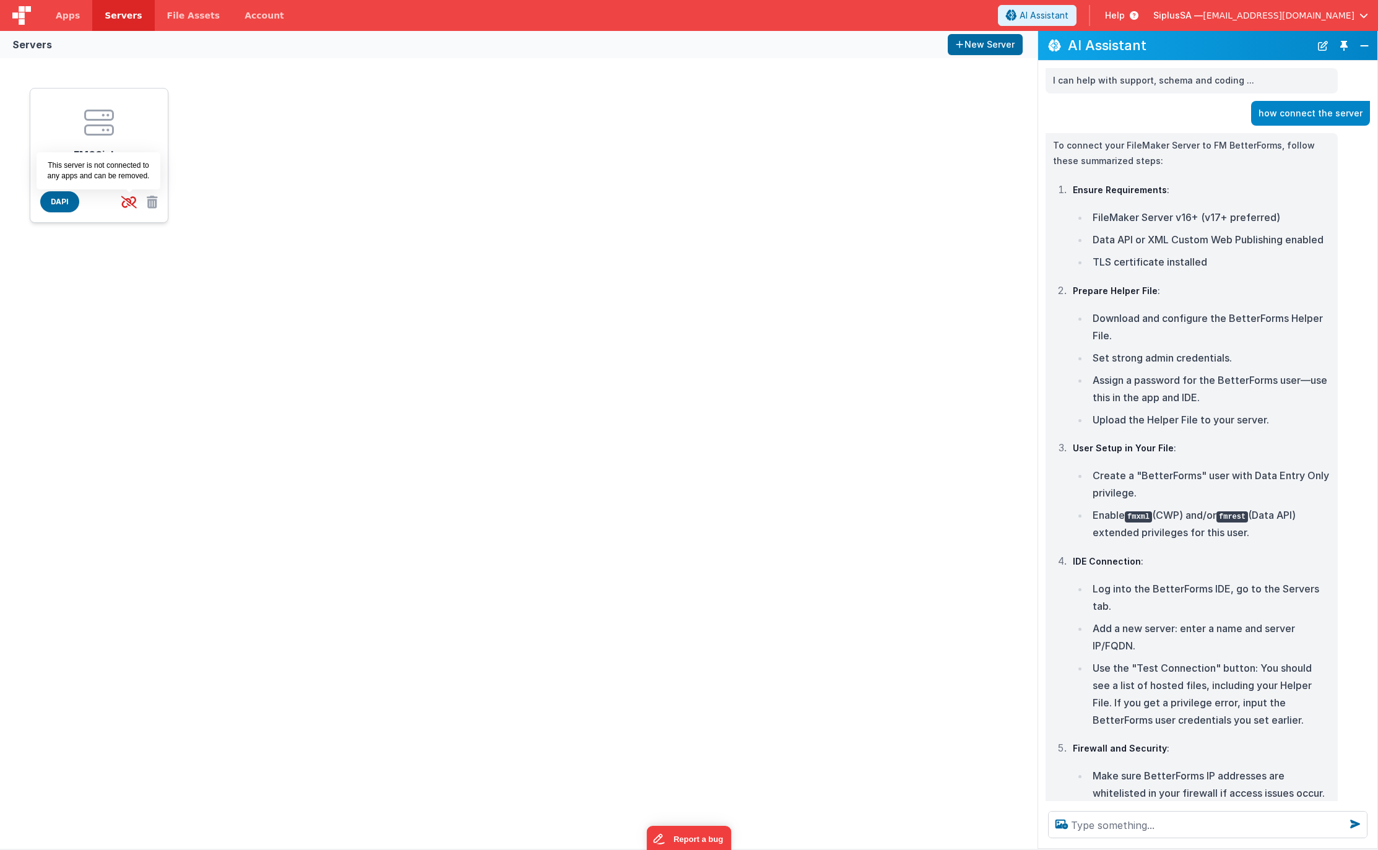
click at [130, 196] on icon at bounding box center [128, 202] width 25 height 20
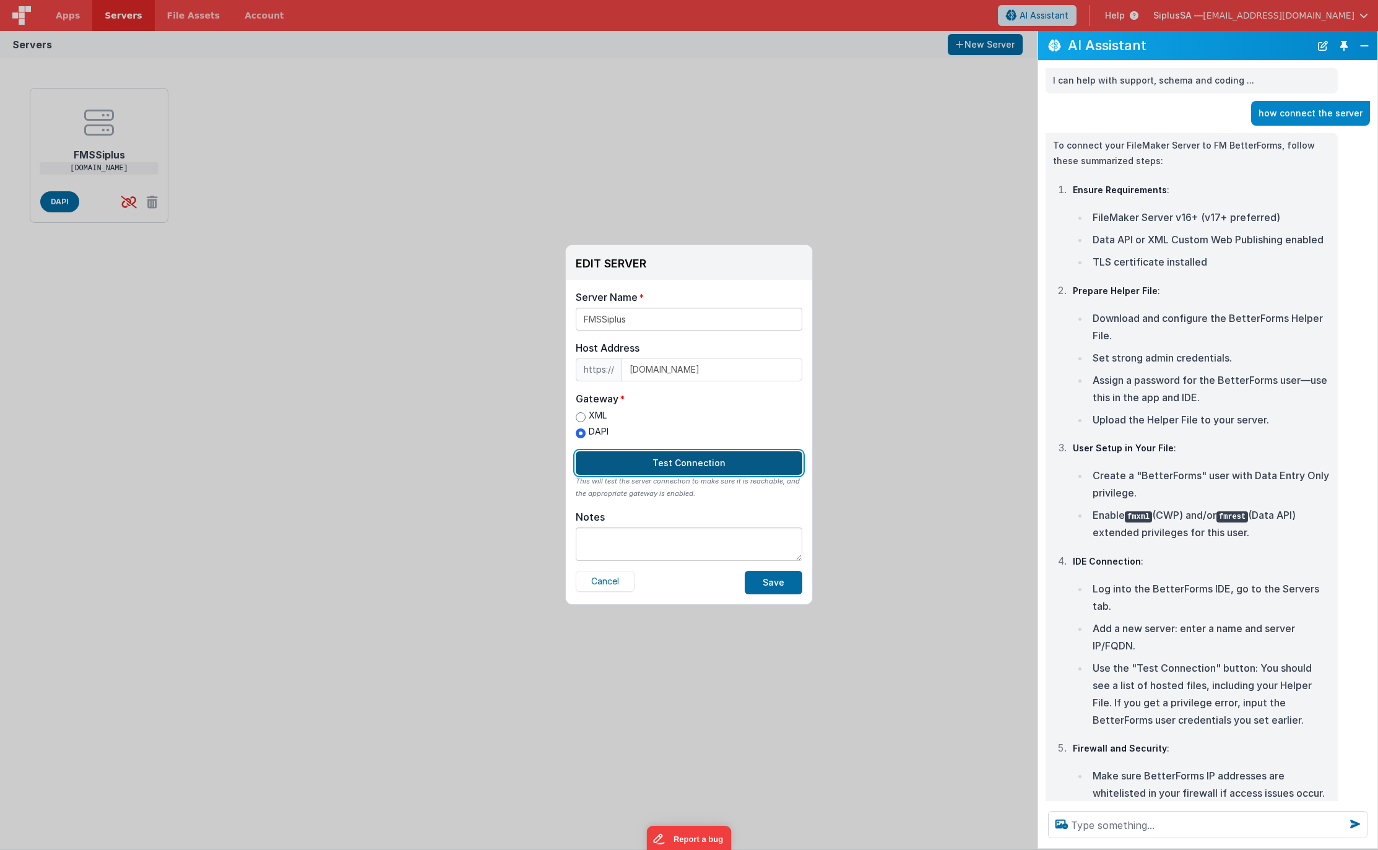
click at [691, 462] on button "Test Connection" at bounding box center [689, 463] width 227 height 24
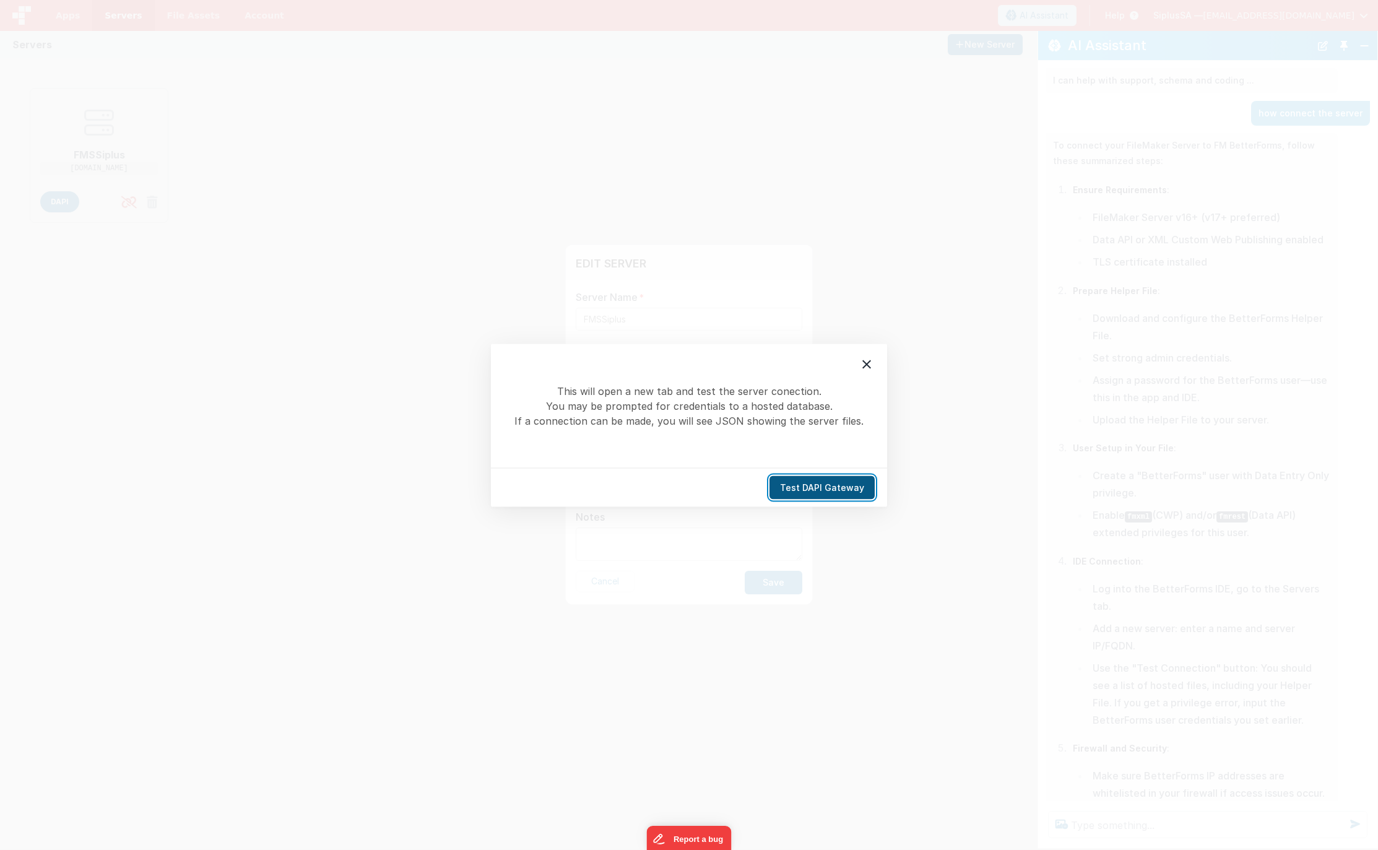
click at [830, 488] on button "Test DAPI Gateway" at bounding box center [822, 487] width 105 height 24
